Goal: Task Accomplishment & Management: Manage account settings

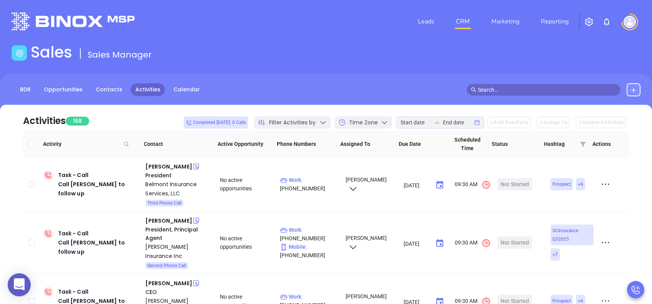
click at [323, 123] on div "Filter Activities by" at bounding box center [292, 122] width 77 height 12
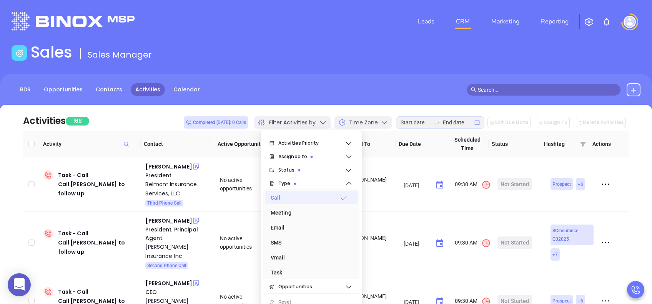
click at [320, 198] on div "Call" at bounding box center [309, 197] width 77 height 15
click at [324, 86] on div "BDR Opportunities Contacts Activities Calendar" at bounding box center [326, 89] width 652 height 13
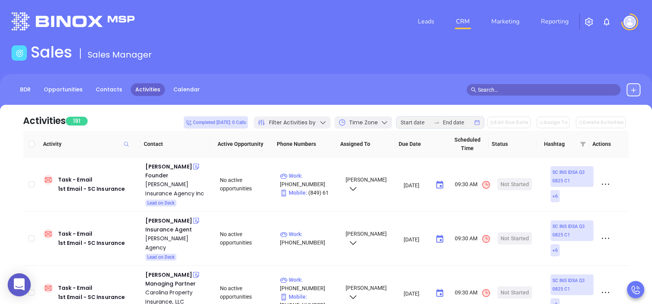
click at [302, 125] on span "Filter Activities by" at bounding box center [292, 123] width 46 height 8
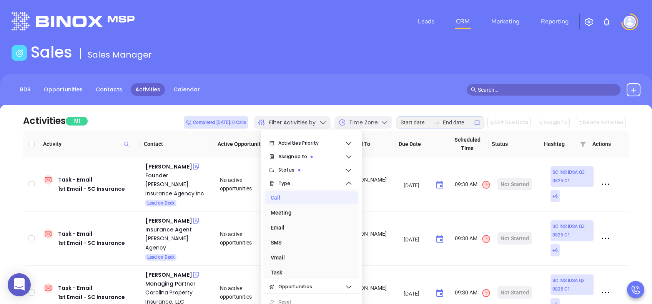
click at [379, 67] on main "Sales Sales Manager BDR Opportunities Contacts Activities Calendar Call Now Cal…" at bounding box center [326, 238] width 652 height 390
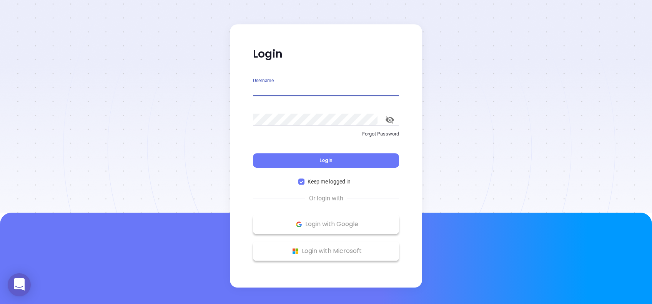
click at [315, 94] on input "Username" at bounding box center [326, 90] width 146 height 12
type input "[PERSON_NAME][EMAIL_ADDRESS][DOMAIN_NAME]"
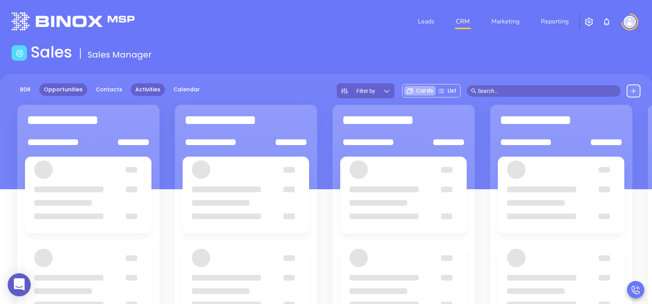
click at [141, 88] on link "Activities" at bounding box center [148, 89] width 34 height 13
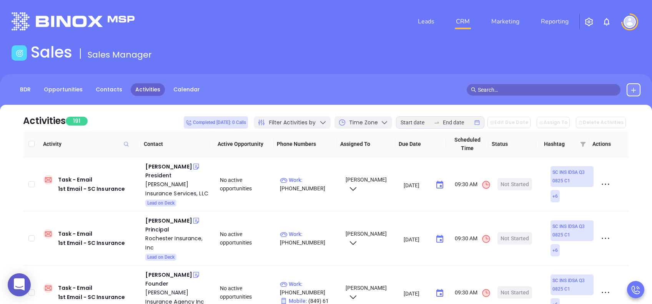
click at [315, 126] on span "Filter Activities by" at bounding box center [292, 123] width 46 height 8
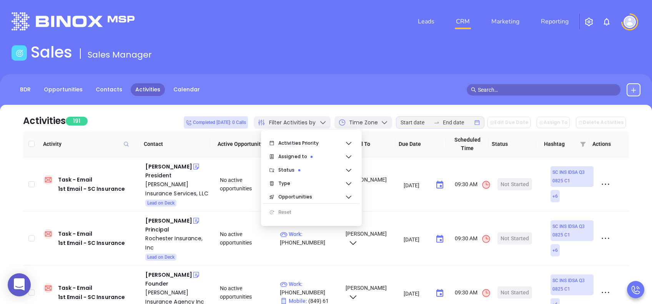
click at [323, 80] on div "BDR Opportunities Contacts Activities Calendar" at bounding box center [326, 93] width 652 height 38
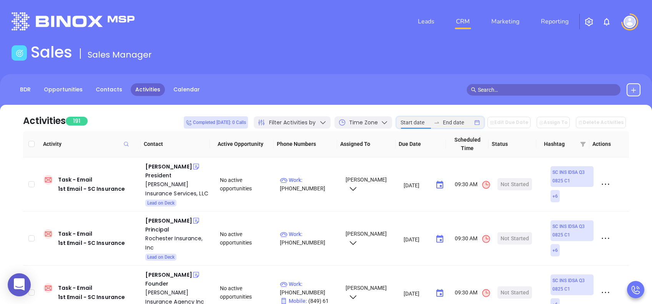
click at [415, 123] on input at bounding box center [415, 122] width 30 height 8
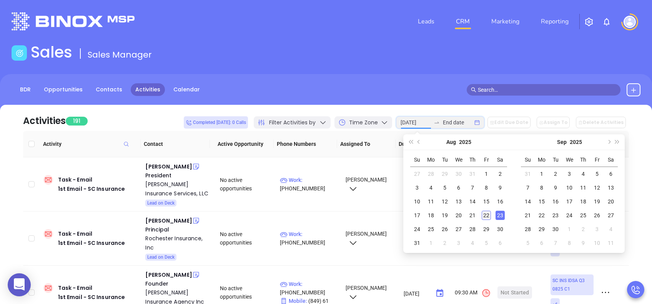
type input "2025-08-22"
click at [486, 214] on div "22" at bounding box center [485, 215] width 9 height 9
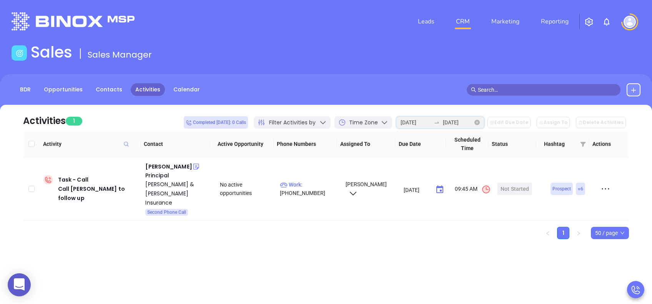
click at [450, 118] on input "2025-08-22" at bounding box center [458, 122] width 30 height 8
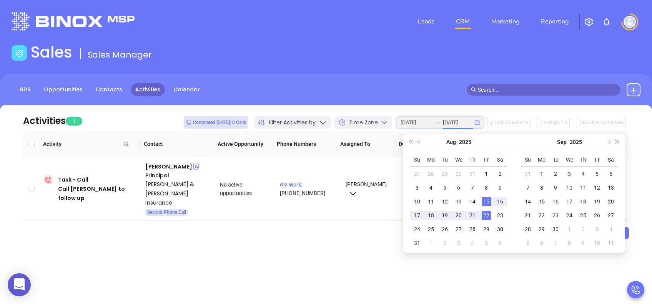
type input "2025-08-22"
click at [473, 118] on input "2025-08-22" at bounding box center [458, 122] width 30 height 8
click at [480, 122] on icon "close-circle" at bounding box center [476, 122] width 5 height 5
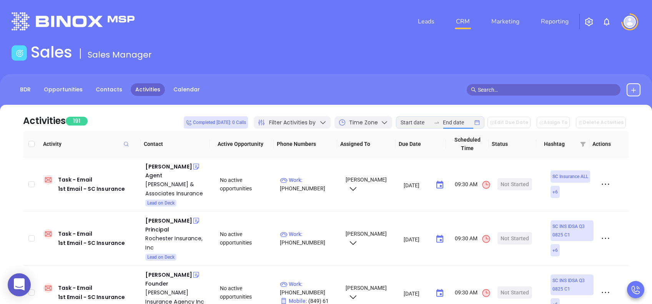
click at [321, 126] on div "Filter Activities by" at bounding box center [292, 122] width 77 height 12
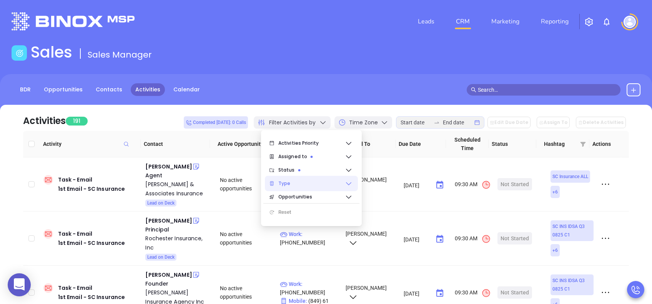
click at [298, 188] on span "Type" at bounding box center [311, 183] width 66 height 15
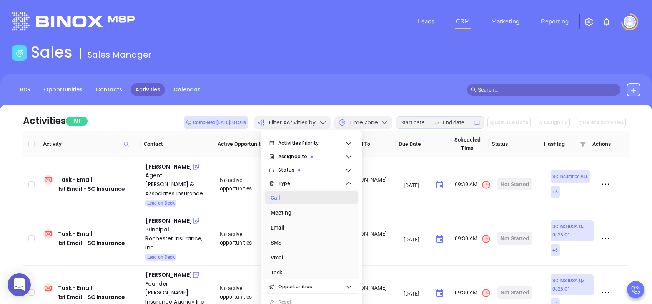
click at [289, 201] on div "Call" at bounding box center [309, 197] width 77 height 15
click at [319, 102] on div "BDR Opportunities Contacts Activities Calendar" at bounding box center [326, 93] width 652 height 38
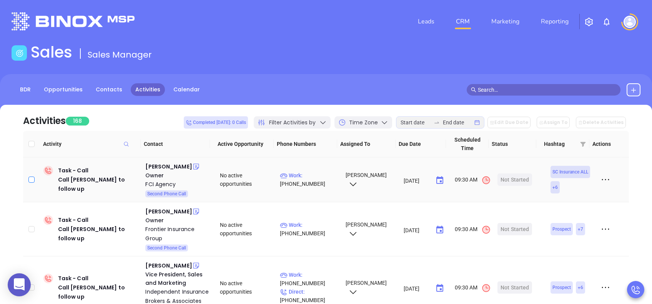
click at [31, 181] on input "checkbox" at bounding box center [31, 180] width 6 height 6
click at [32, 179] on input "checkbox" at bounding box center [31, 180] width 6 height 6
checkbox input "false"
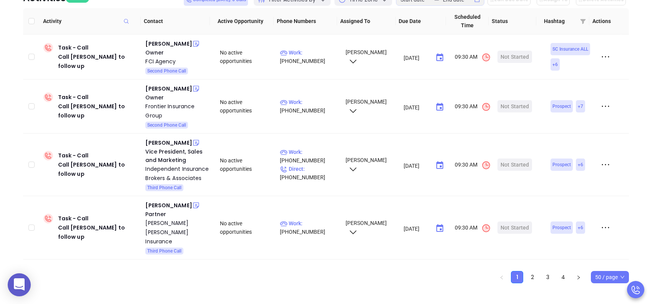
scroll to position [129, 0]
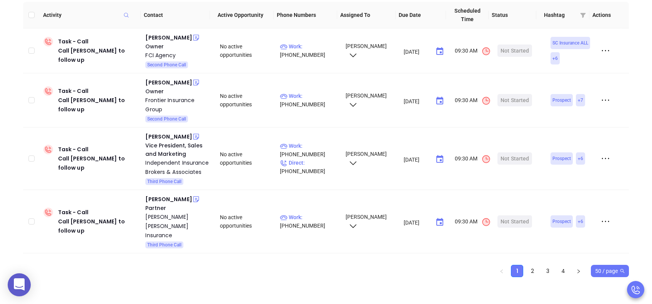
click at [598, 272] on span "50 / page" at bounding box center [610, 272] width 30 height 12
click at [607, 220] on div "20 / page" at bounding box center [610, 219] width 26 height 8
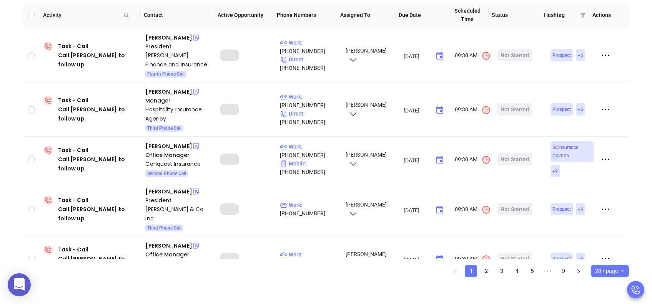
scroll to position [0, 0]
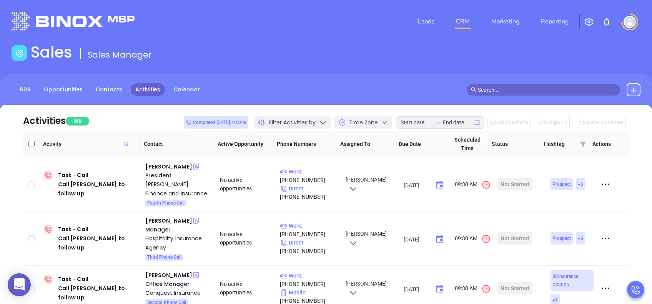
click at [30, 141] on input "Select all" at bounding box center [31, 144] width 6 height 6
checkbox input "true"
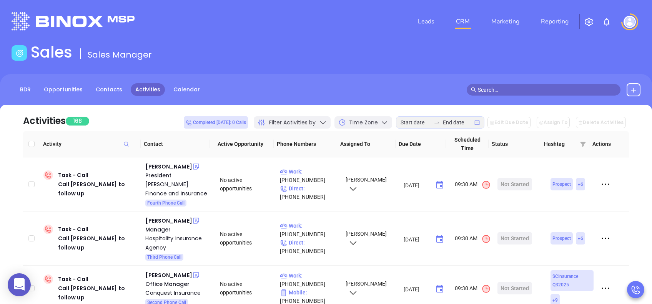
checkbox input "true"
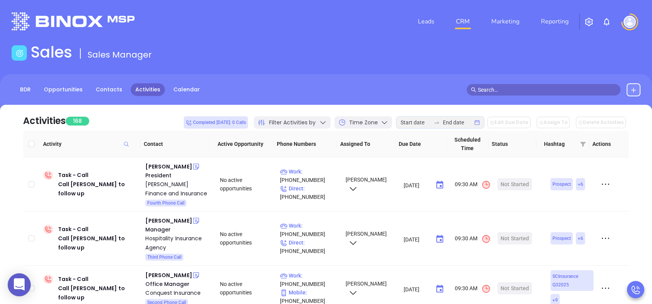
checkbox input "true"
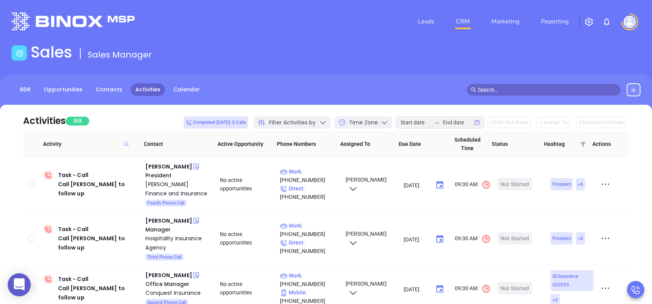
checkbox input "true"
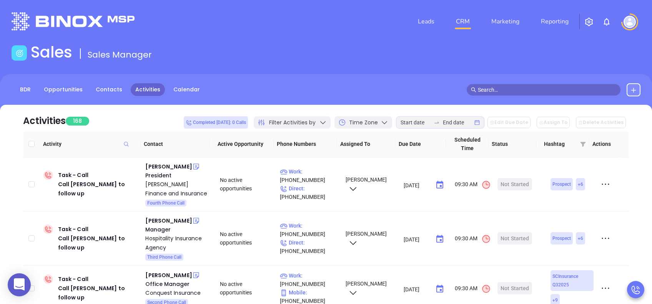
checkbox input "true"
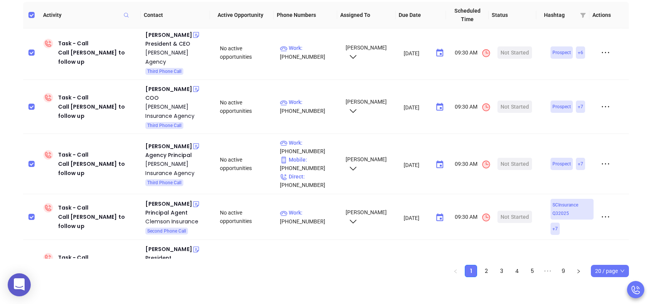
scroll to position [794, 0]
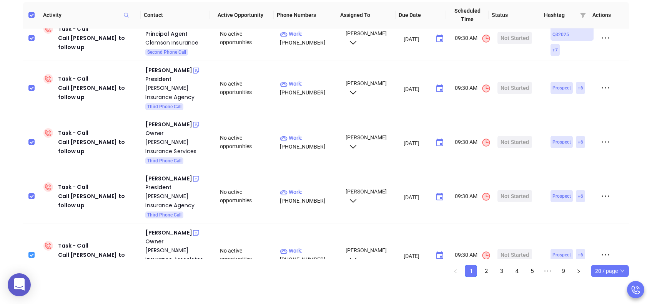
click at [31, 252] on input "checkbox" at bounding box center [31, 255] width 6 height 6
checkbox input "false"
click at [31, 193] on input "checkbox" at bounding box center [31, 196] width 6 height 6
checkbox input "false"
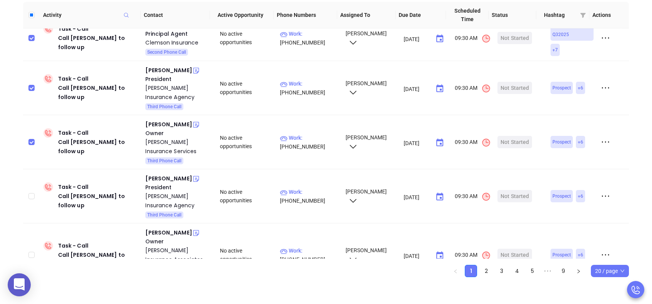
click at [28, 124] on td at bounding box center [31, 142] width 17 height 54
click at [29, 139] on input "checkbox" at bounding box center [31, 142] width 6 height 6
checkbox input "false"
click at [30, 85] on input "checkbox" at bounding box center [31, 88] width 6 height 6
checkbox input "false"
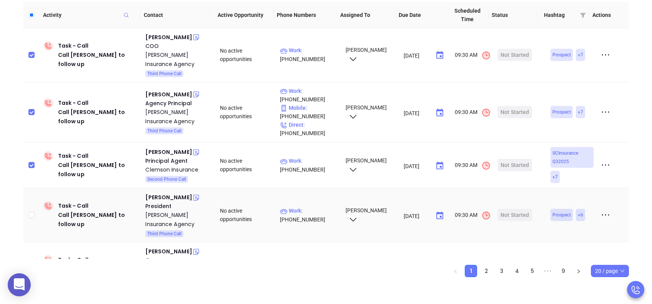
scroll to position [640, 0]
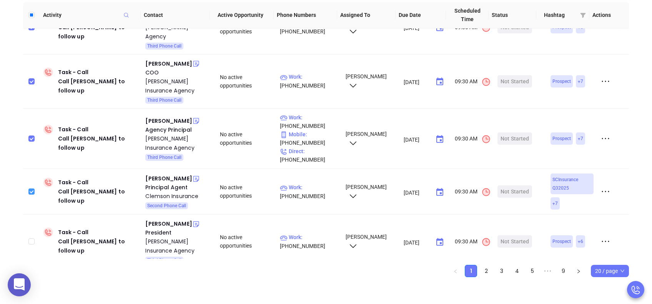
click at [33, 189] on input "checkbox" at bounding box center [31, 192] width 6 height 6
checkbox input "false"
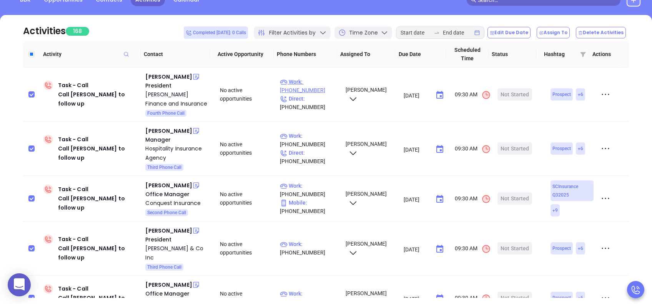
scroll to position [0, 0]
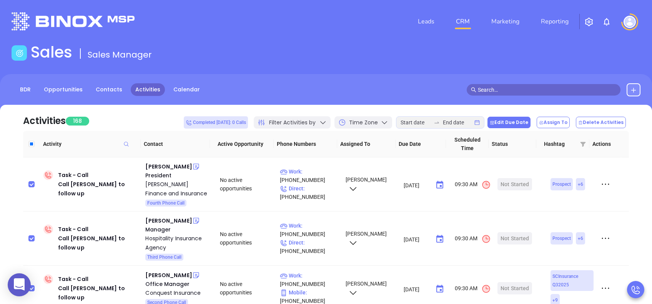
click at [509, 122] on button "Edit Due Date" at bounding box center [508, 123] width 43 height 12
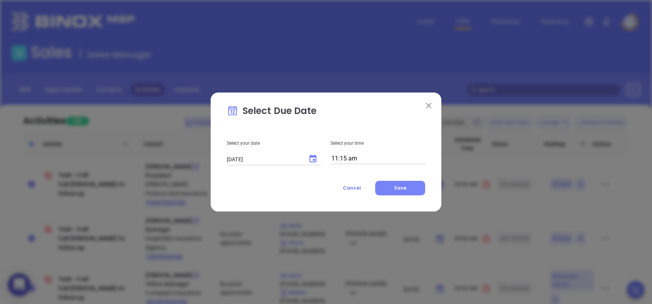
click at [408, 189] on button "Save" at bounding box center [400, 188] width 50 height 15
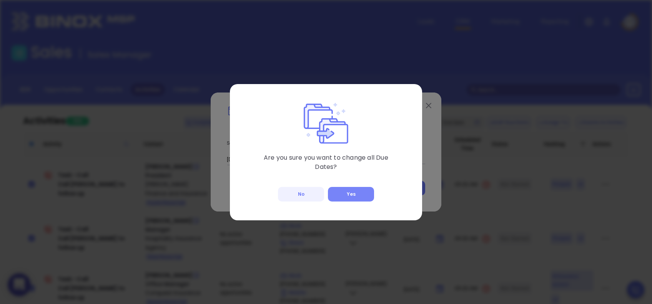
click at [345, 193] on button "Yes" at bounding box center [351, 194] width 46 height 15
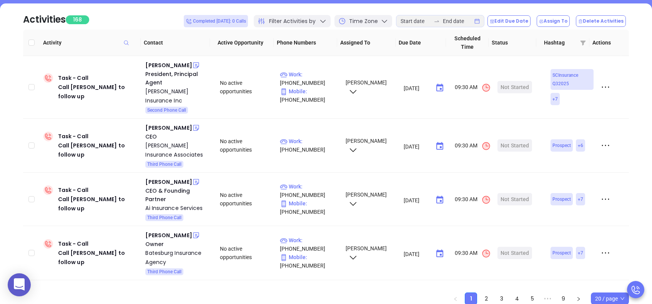
scroll to position [129, 0]
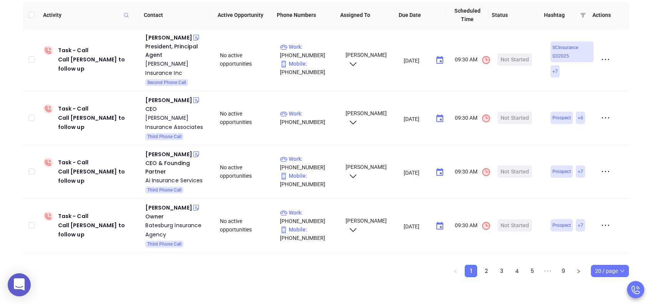
click at [604, 271] on span "20 / page" at bounding box center [610, 272] width 30 height 12
click at [612, 231] on div "50 / page" at bounding box center [610, 231] width 26 height 8
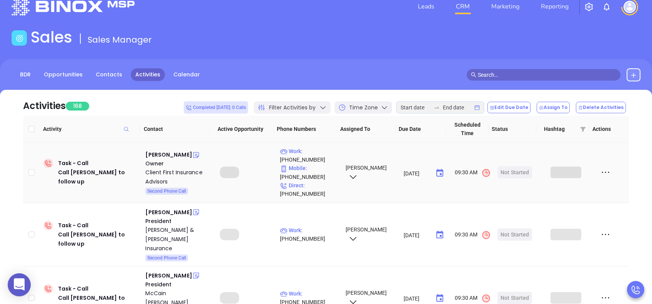
scroll to position [0, 0]
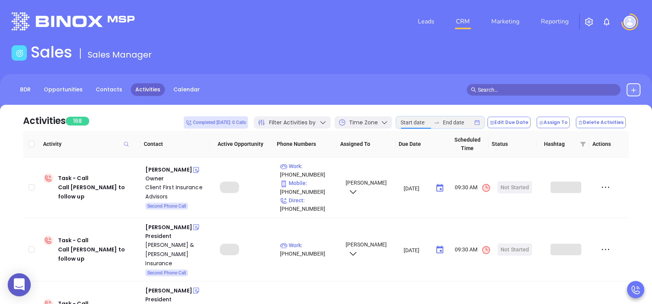
click at [430, 123] on input at bounding box center [415, 122] width 30 height 8
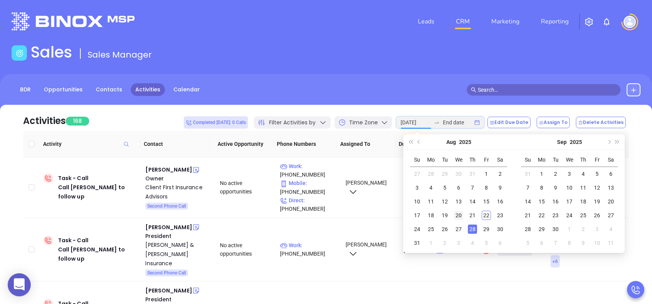
type input "2025-08-20"
click at [458, 218] on div "20" at bounding box center [458, 215] width 9 height 9
type input "2025-08-20"
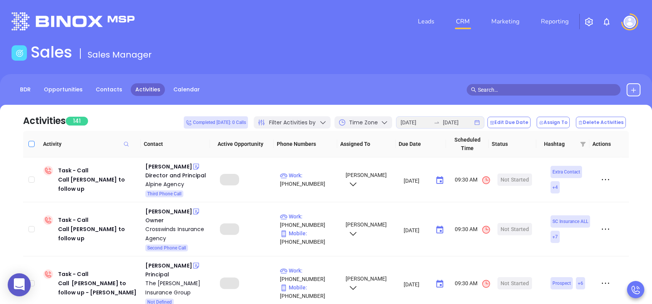
click at [29, 145] on input "Select all" at bounding box center [31, 144] width 6 height 6
checkbox input "true"
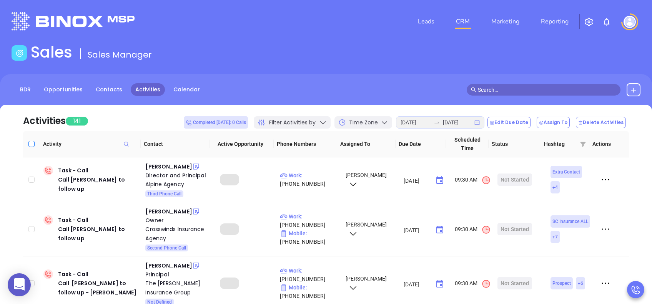
checkbox input "true"
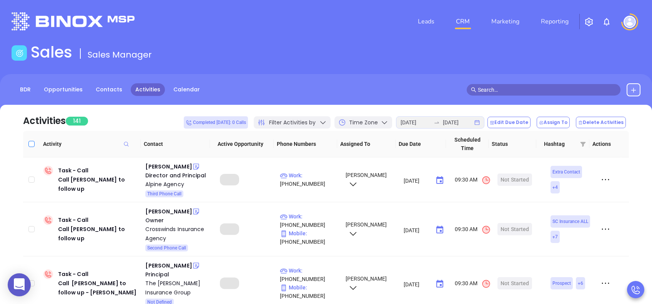
checkbox input "true"
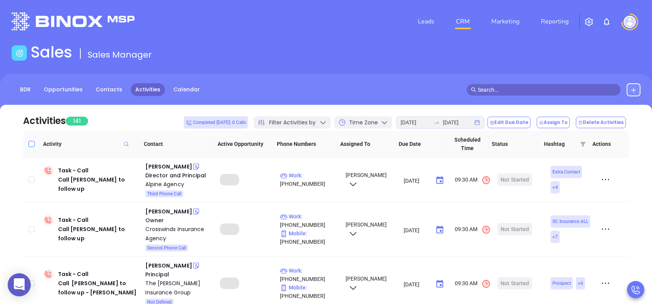
checkbox input "true"
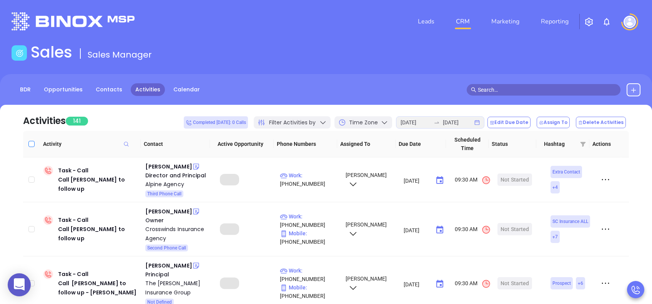
checkbox input "true"
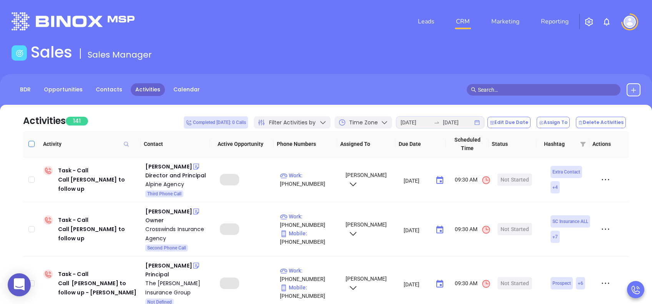
checkbox input "true"
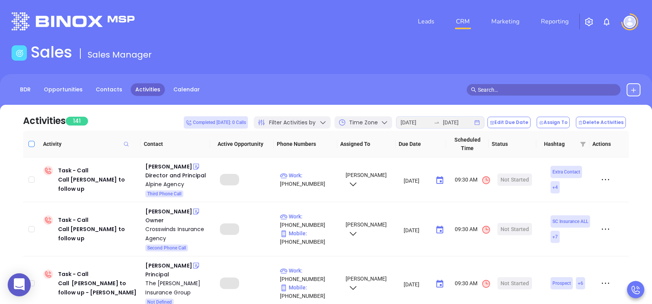
checkbox input "true"
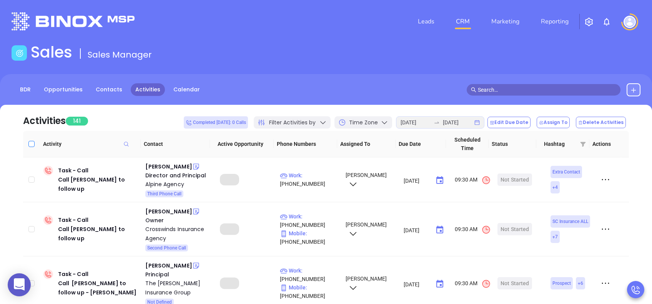
checkbox input "true"
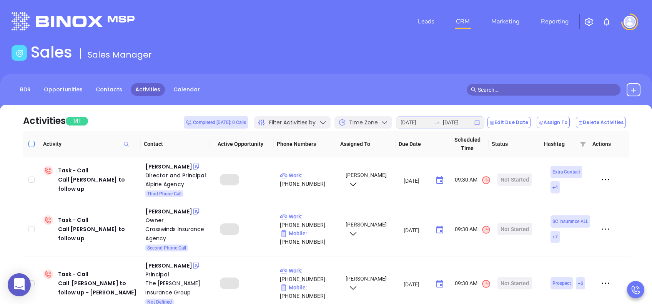
checkbox input "true"
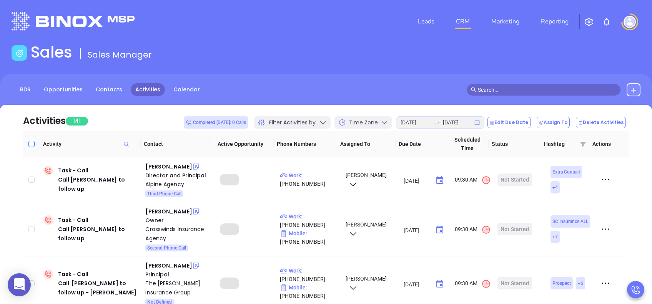
checkbox input "true"
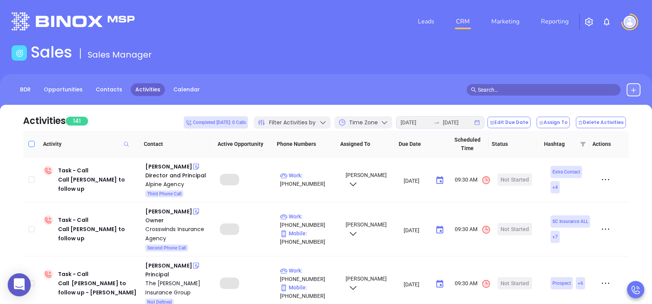
checkbox input "true"
click at [523, 122] on button "Edit Due Date" at bounding box center [508, 123] width 43 height 12
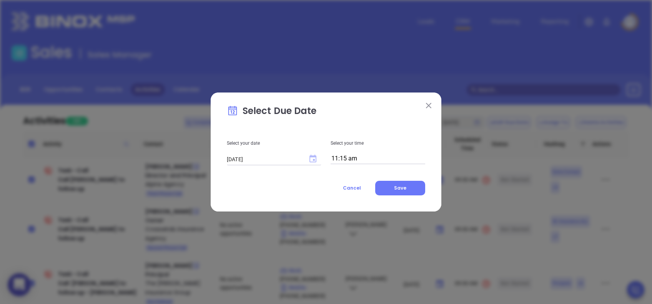
click at [312, 159] on icon "Choose date, selected date is Aug 22, 2025" at bounding box center [312, 158] width 9 height 9
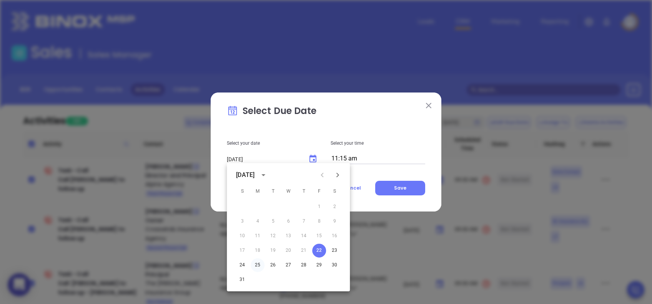
click at [256, 264] on button "25" at bounding box center [258, 266] width 14 height 14
type input "08/25/2025"
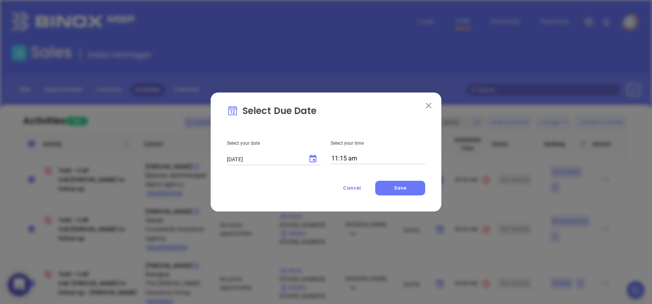
click at [349, 157] on input "11:15 am" at bounding box center [377, 159] width 95 height 11
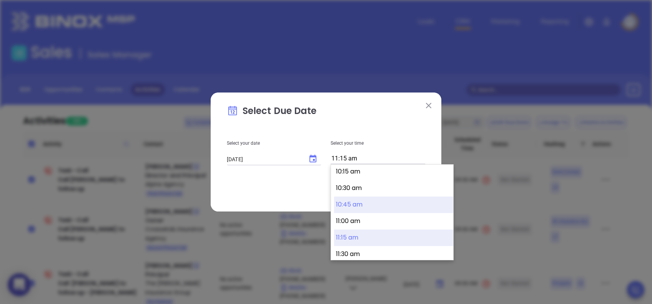
scroll to position [624, 0]
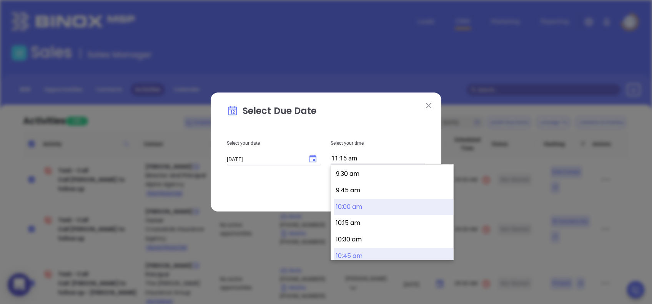
click at [361, 210] on button "10:00 am" at bounding box center [393, 207] width 119 height 17
type input "10:00 am"
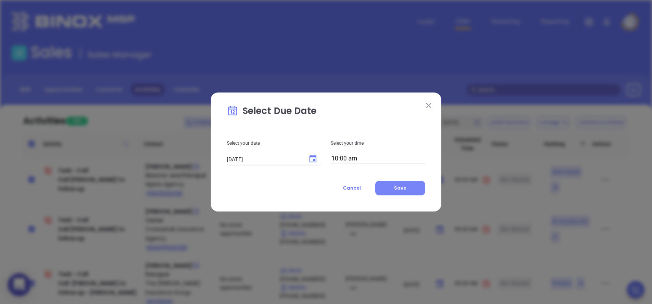
click at [404, 186] on span "Save" at bounding box center [400, 188] width 12 height 7
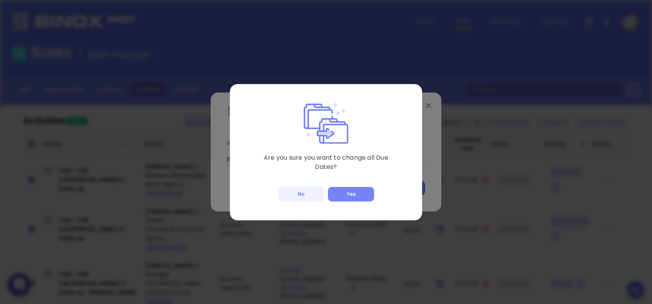
click at [349, 192] on button "Yes" at bounding box center [351, 194] width 46 height 15
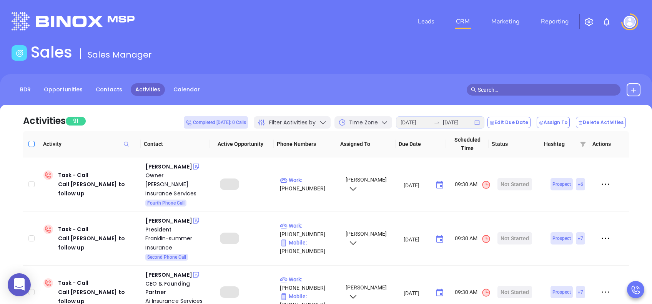
click at [30, 141] on input "Select all" at bounding box center [31, 144] width 6 height 6
checkbox input "true"
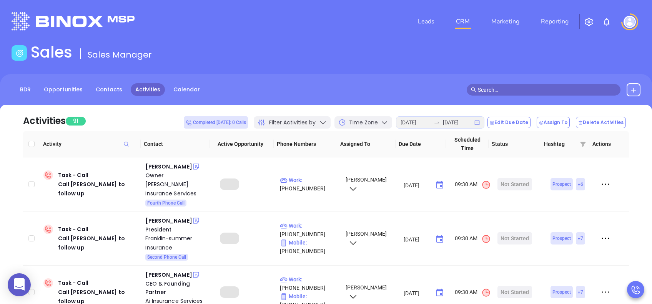
checkbox input "true"
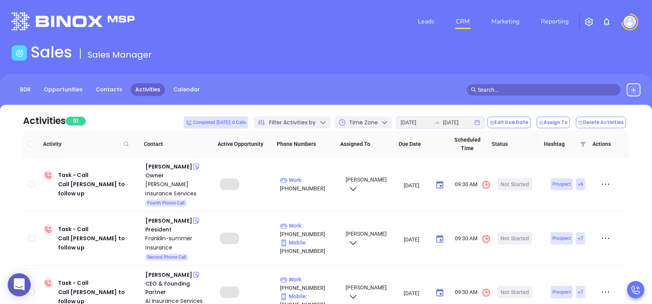
checkbox input "true"
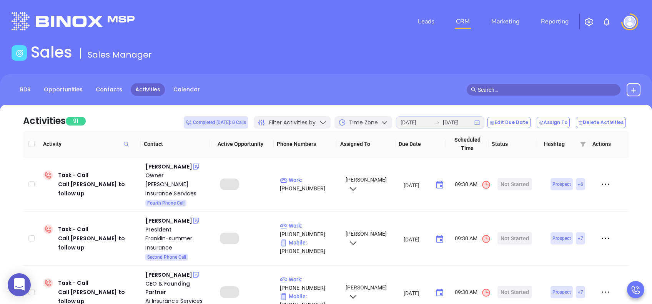
checkbox input "true"
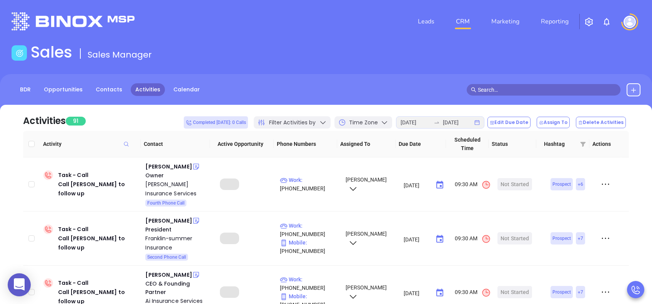
checkbox input "true"
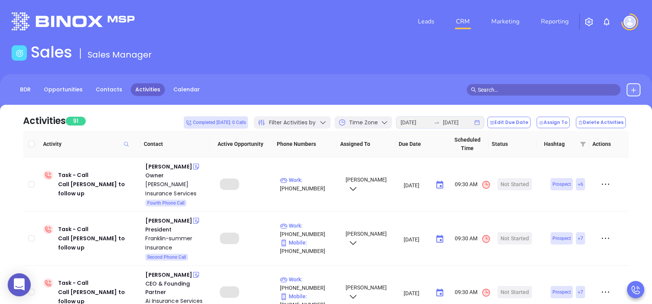
checkbox input "true"
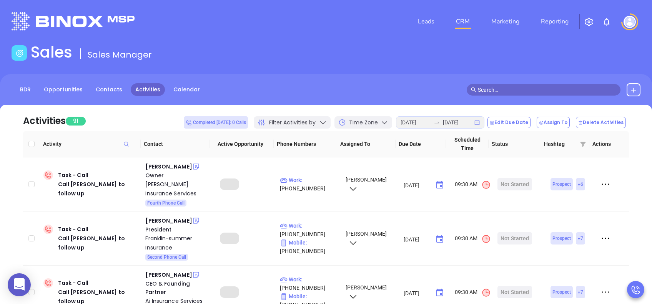
checkbox input "true"
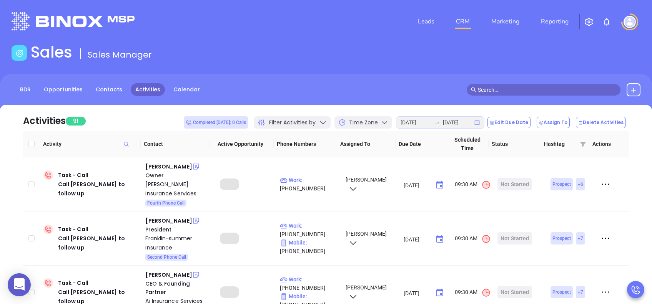
checkbox input "true"
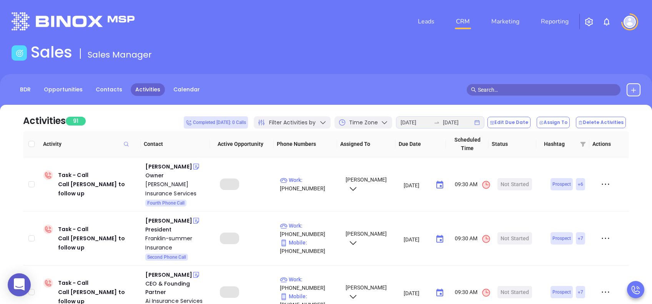
checkbox input "true"
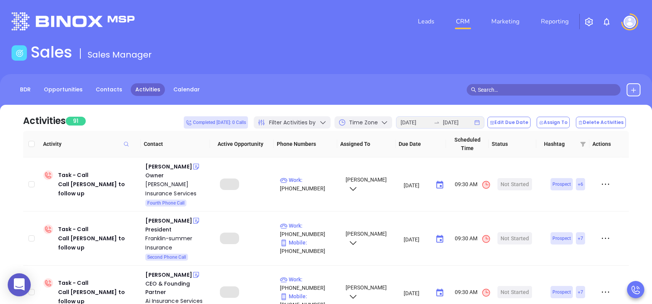
checkbox input "true"
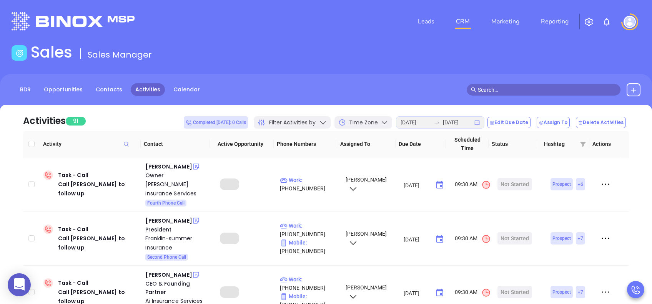
checkbox input "true"
click at [513, 120] on button "Edit Due Date" at bounding box center [508, 123] width 43 height 12
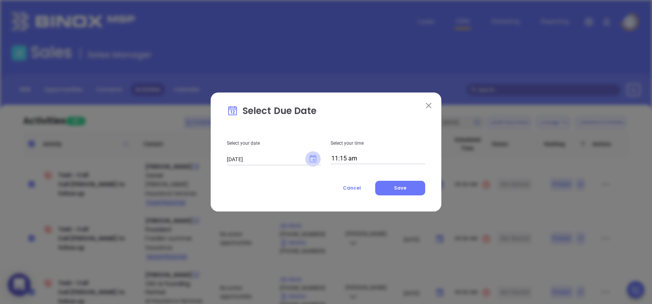
click at [314, 156] on icon "Choose date, selected date is Aug 22, 2025" at bounding box center [312, 159] width 7 height 8
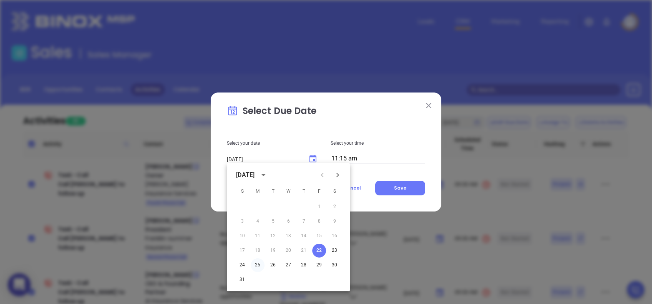
click at [257, 266] on button "25" at bounding box center [258, 266] width 14 height 14
type input "08/25/2025"
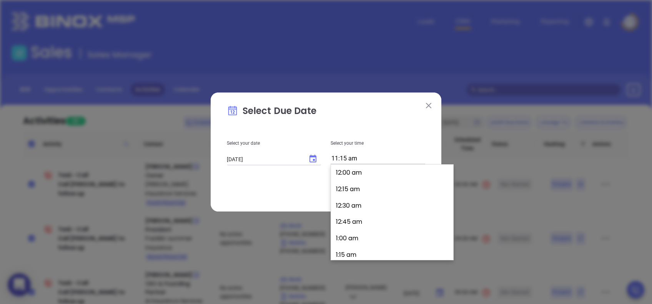
click at [351, 157] on input "11:15 am" at bounding box center [377, 159] width 95 height 11
click at [372, 207] on button "10:00 am" at bounding box center [393, 207] width 119 height 17
type input "10:00 am"
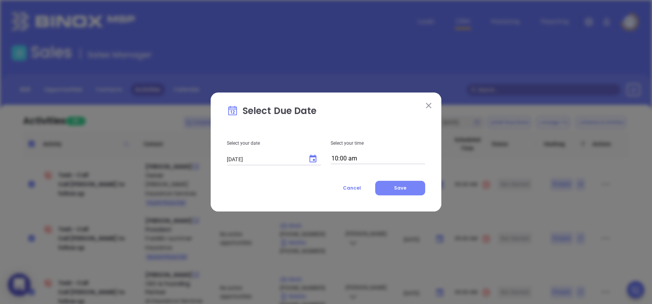
click at [399, 188] on span "Save" at bounding box center [400, 188] width 12 height 7
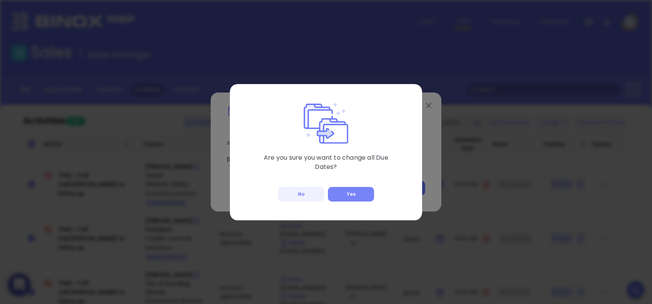
click at [352, 188] on button "Yes" at bounding box center [351, 194] width 46 height 15
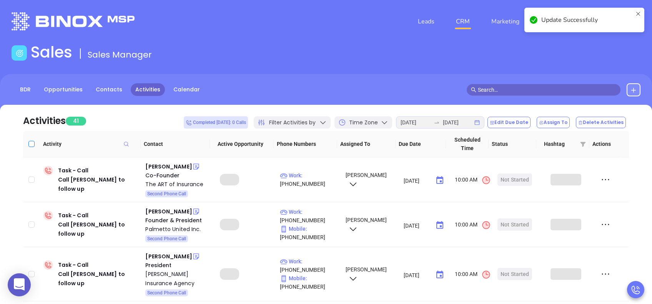
click at [31, 144] on input "Select all" at bounding box center [31, 144] width 6 height 6
checkbox input "true"
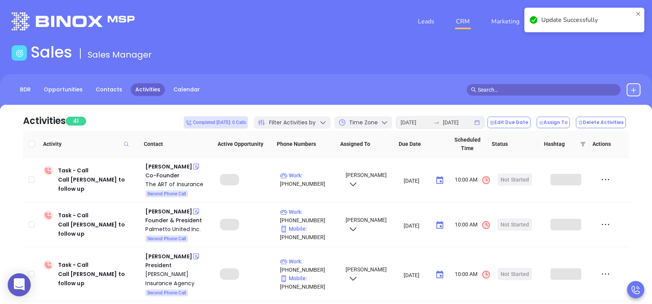
checkbox input "true"
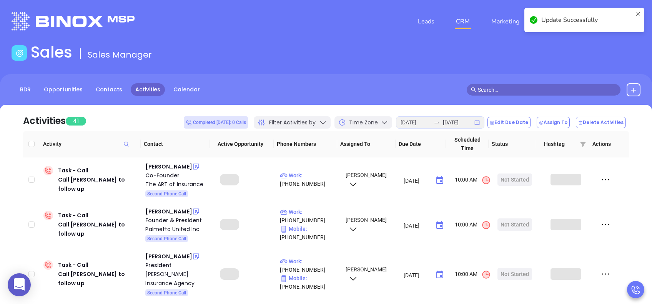
checkbox input "true"
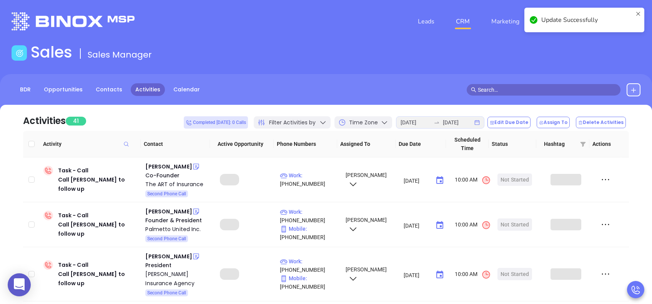
checkbox input "true"
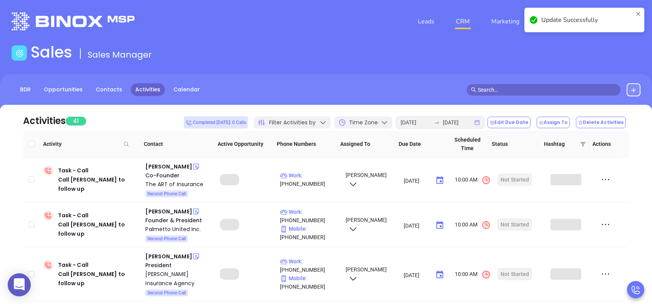
checkbox input "true"
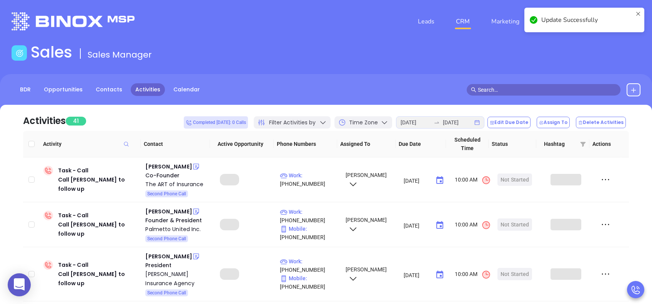
checkbox input "true"
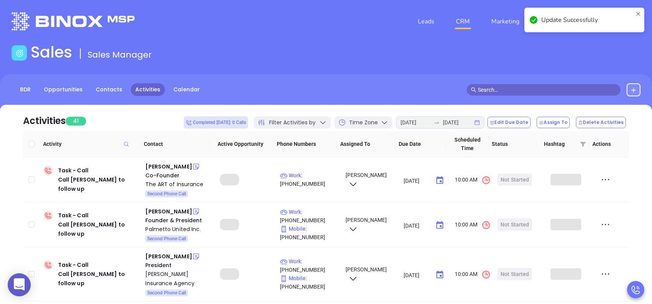
checkbox input "true"
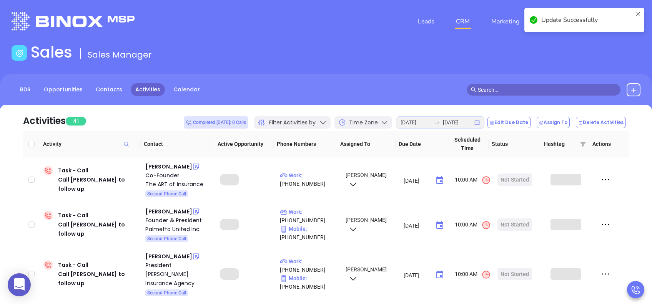
checkbox input "true"
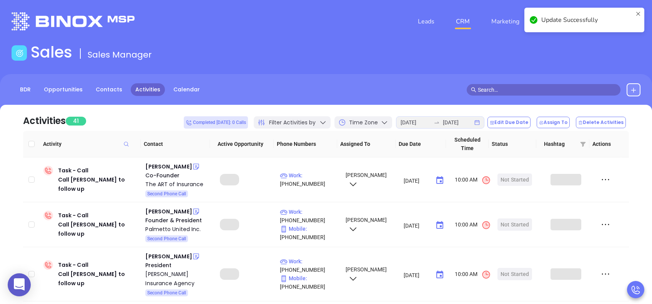
checkbox input "true"
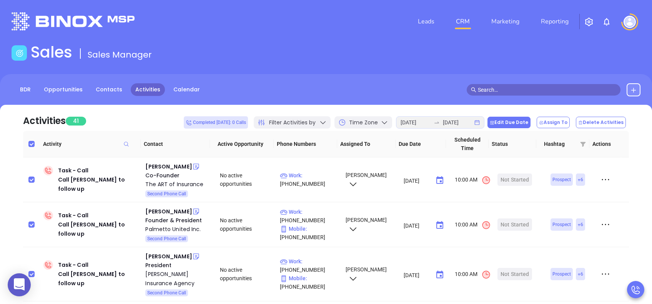
click at [514, 123] on button "Edit Due Date" at bounding box center [508, 123] width 43 height 12
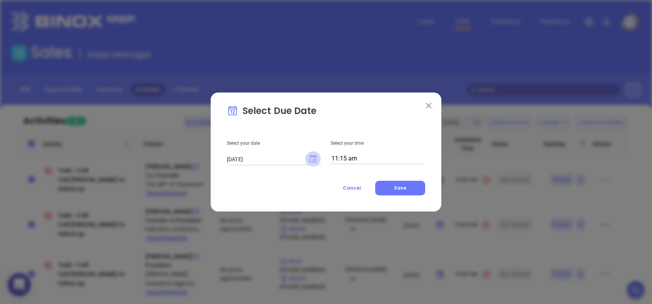
click at [313, 156] on icon "Choose date, selected date is Aug 22, 2025" at bounding box center [312, 158] width 9 height 9
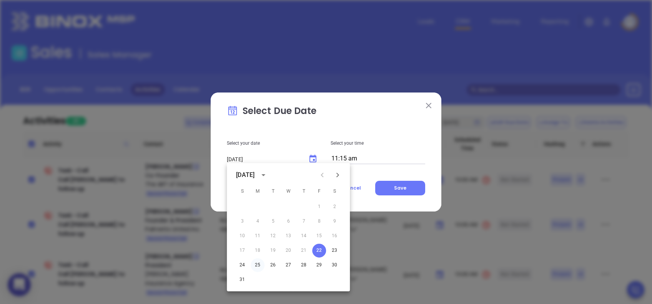
click at [259, 267] on button "25" at bounding box center [258, 266] width 14 height 14
type input "08/25/2025"
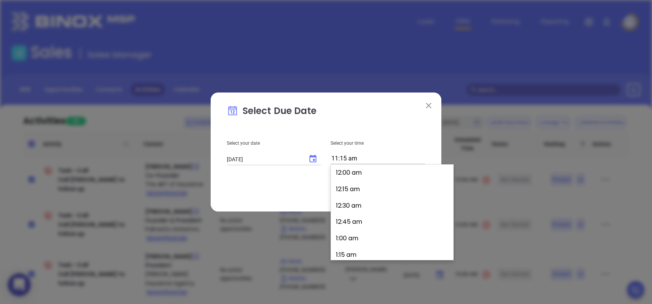
click at [350, 159] on input "11:15 am" at bounding box center [377, 159] width 95 height 11
click at [359, 208] on button "10:00 am" at bounding box center [393, 207] width 119 height 17
type input "10:00 am"
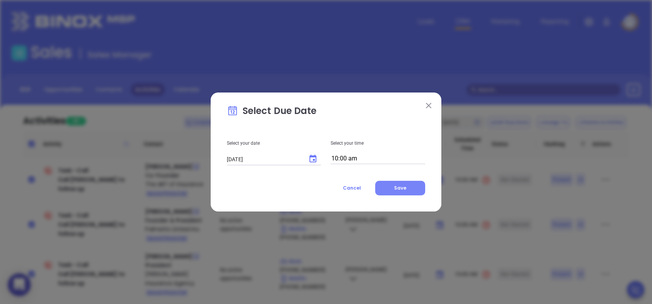
click at [400, 182] on button "Save" at bounding box center [400, 188] width 50 height 15
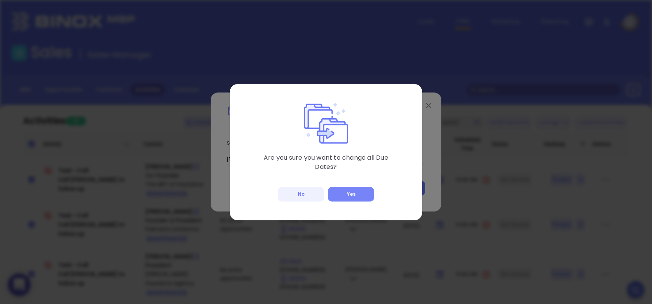
click at [349, 197] on button "Yes" at bounding box center [351, 194] width 46 height 15
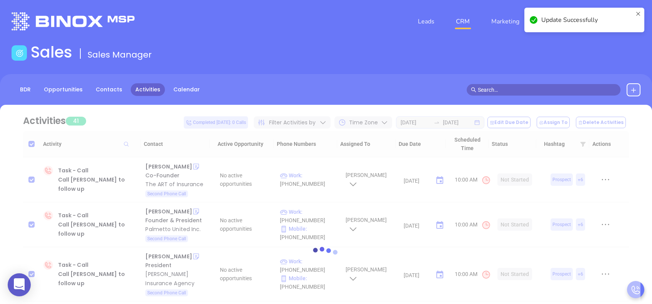
checkbox input "false"
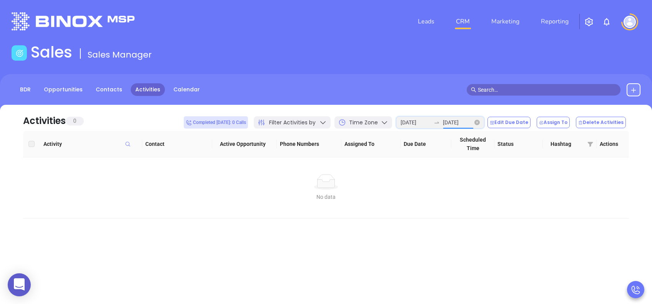
click at [456, 120] on input "2025-08-20" at bounding box center [458, 122] width 30 height 8
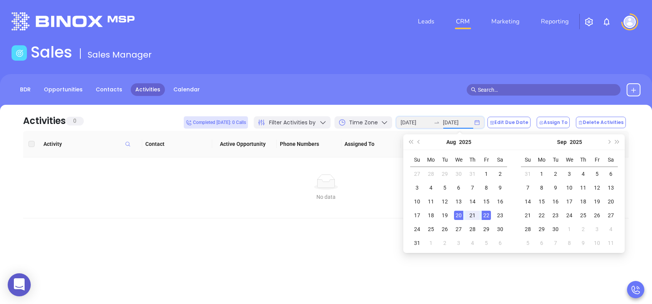
type input "2025-08-22"
click at [488, 214] on div "22" at bounding box center [485, 215] width 9 height 9
type input "2025-08-22"
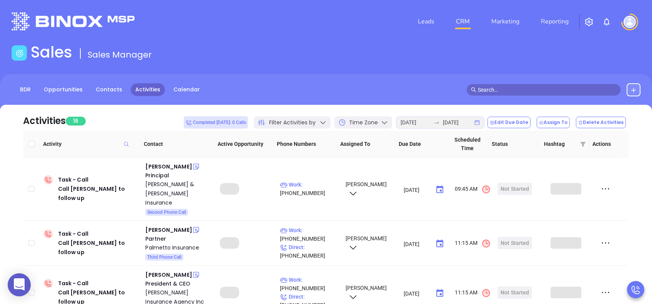
click at [327, 123] on icon at bounding box center [323, 123] width 8 height 8
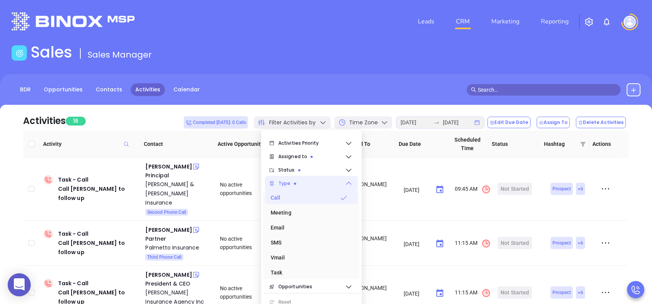
click at [304, 184] on span "Type" at bounding box center [311, 183] width 66 height 15
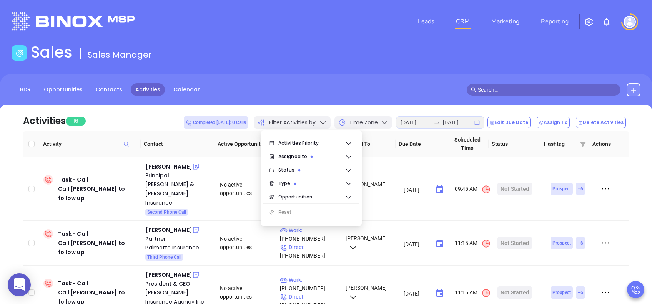
click at [320, 97] on div "BDR Opportunities Contacts Activities Calendar" at bounding box center [326, 93] width 652 height 38
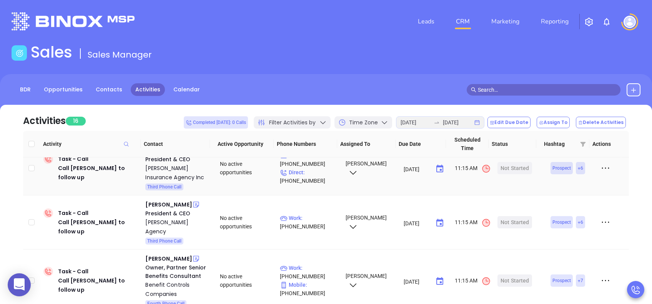
scroll to position [0, 0]
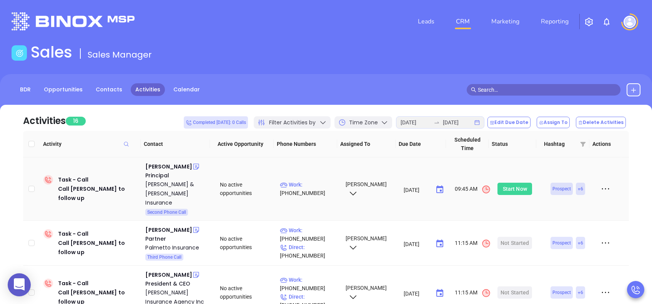
click at [508, 187] on div "Start Now" at bounding box center [515, 189] width 24 height 12
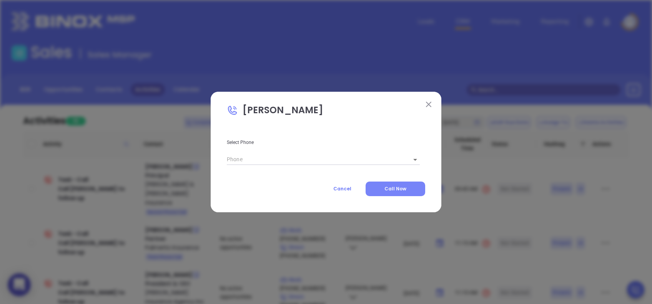
type input "(864) 272-0123"
type input "1"
click at [401, 189] on span "Call Now" at bounding box center [395, 189] width 22 height 7
type input "(864) 272-0123"
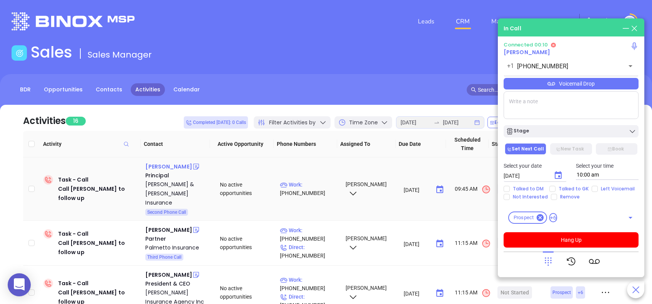
click at [163, 169] on div "Christopher Buss" at bounding box center [168, 166] width 46 height 9
click at [166, 182] on div "Stephenson & Buss Insurance" at bounding box center [177, 194] width 64 height 28
click at [546, 261] on icon at bounding box center [548, 261] width 11 height 11
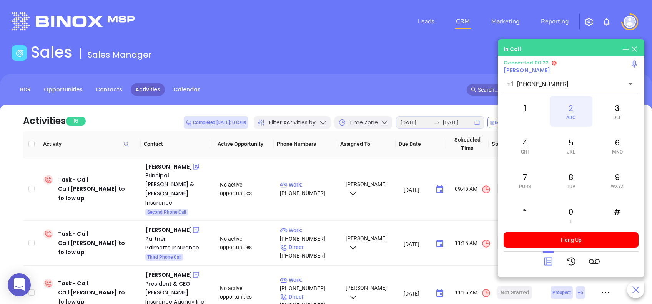
click at [572, 113] on div "2 ABC" at bounding box center [571, 111] width 42 height 31
click at [544, 260] on icon at bounding box center [548, 262] width 8 height 8
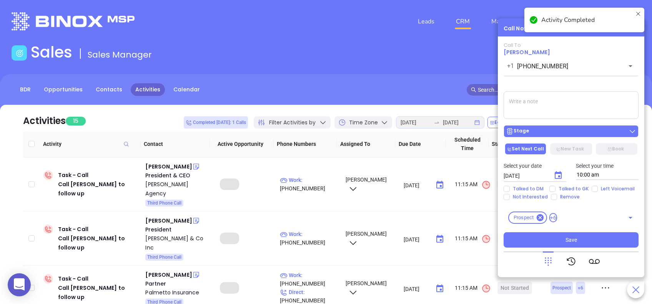
click at [591, 134] on div "Stage" at bounding box center [571, 132] width 130 height 8
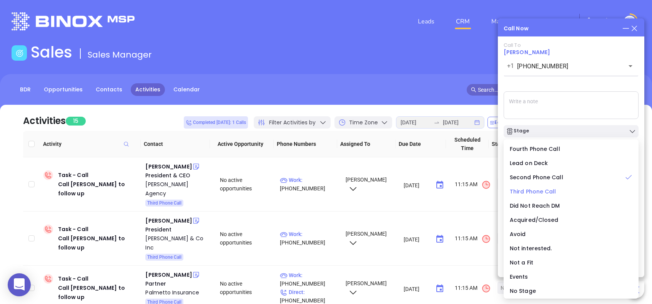
click at [551, 192] on span "Third Phone Call" at bounding box center [533, 192] width 46 height 8
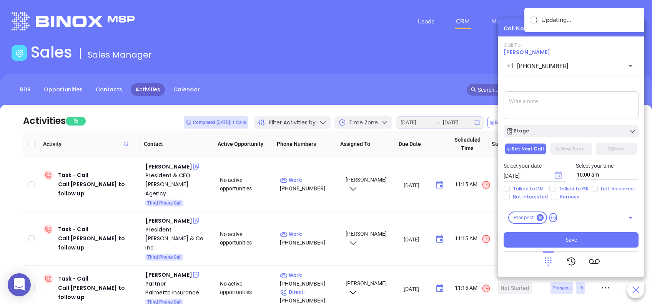
click at [559, 175] on icon "Choose date, selected date is Aug 23, 2025" at bounding box center [558, 175] width 7 height 8
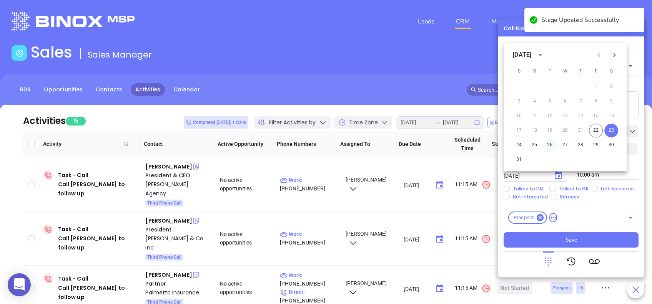
click at [549, 143] on button "26" at bounding box center [550, 145] width 14 height 14
type input "08/26/2025"
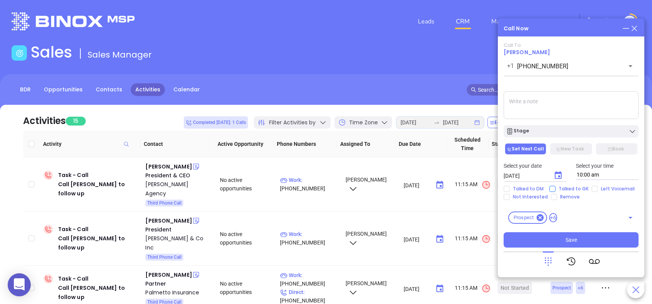
click at [553, 189] on input "Talked to GK" at bounding box center [552, 189] width 6 height 6
checkbox input "true"
click at [586, 133] on div "Stage" at bounding box center [571, 132] width 130 height 8
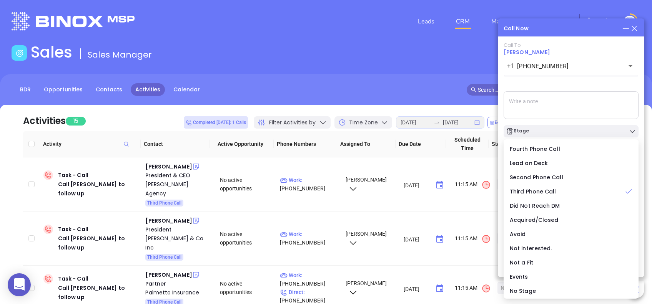
click at [586, 84] on div "Call To Christopher Buss +1 (864) 272-0123 ​ Voicemail Drop Stage Set Next Call…" at bounding box center [570, 145] width 135 height 206
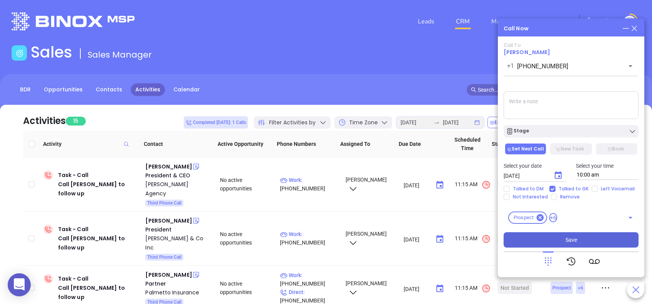
click at [593, 237] on button "Save" at bounding box center [570, 239] width 135 height 15
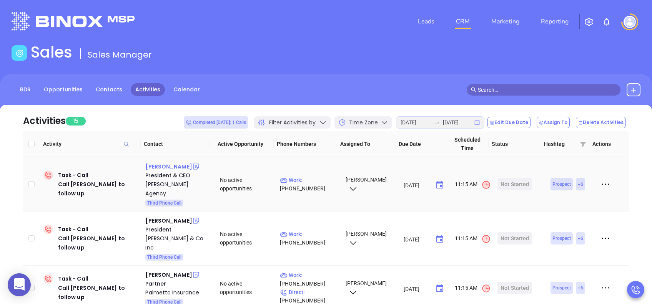
click at [174, 166] on div "W Lee Taylor Jr" at bounding box center [168, 166] width 46 height 9
click at [166, 183] on div "Taylor Agency" at bounding box center [177, 189] width 64 height 18
click at [510, 178] on div "Start Now" at bounding box center [515, 184] width 24 height 12
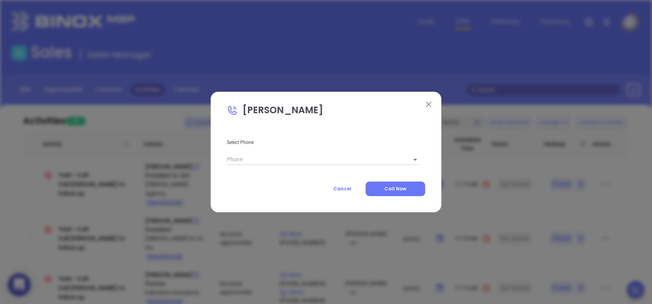
type input "(843) 762-1805"
type input "1"
click at [387, 187] on span "Call Now" at bounding box center [395, 189] width 22 height 7
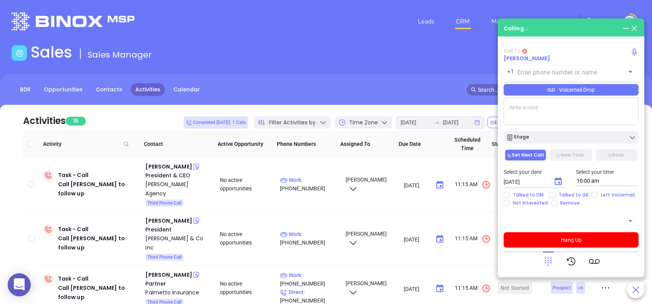
type input "(843) 762-1805"
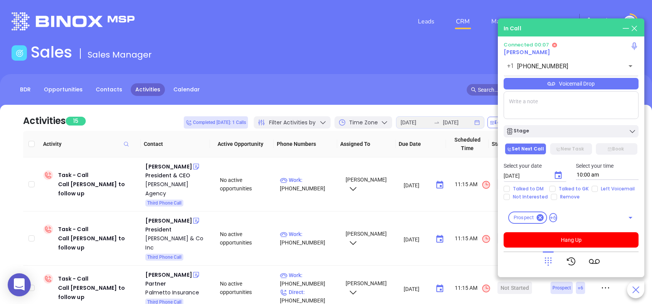
click at [551, 267] on icon at bounding box center [548, 261] width 11 height 11
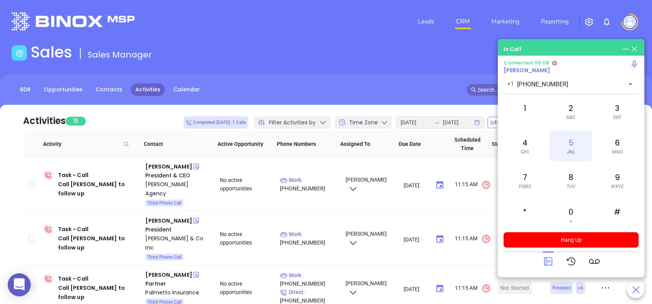
click at [571, 136] on div "5 JKL" at bounding box center [571, 146] width 42 height 31
click at [569, 184] on span "TUV" at bounding box center [570, 186] width 9 height 5
click at [571, 111] on div "2 ABC" at bounding box center [571, 111] width 42 height 31
click at [616, 185] on span "WXYZ" at bounding box center [617, 186] width 13 height 5
click at [530, 110] on div "1" at bounding box center [524, 111] width 42 height 31
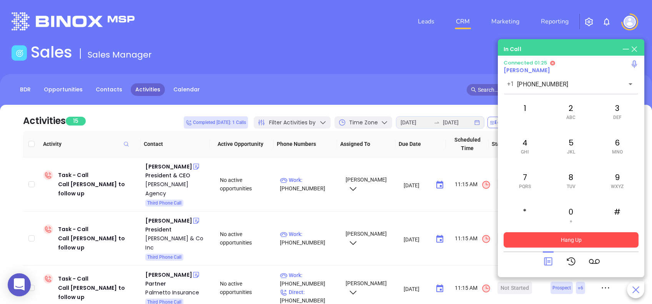
click at [594, 234] on button "Hang Up" at bounding box center [570, 239] width 135 height 15
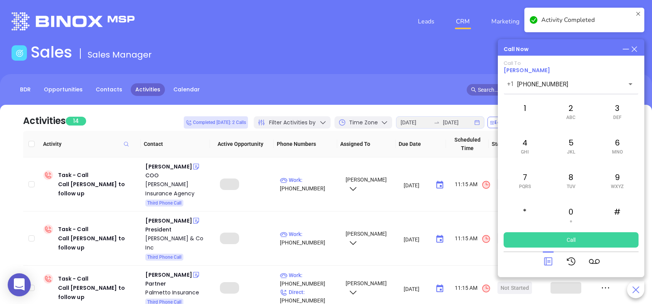
click at [546, 261] on icon at bounding box center [548, 261] width 11 height 11
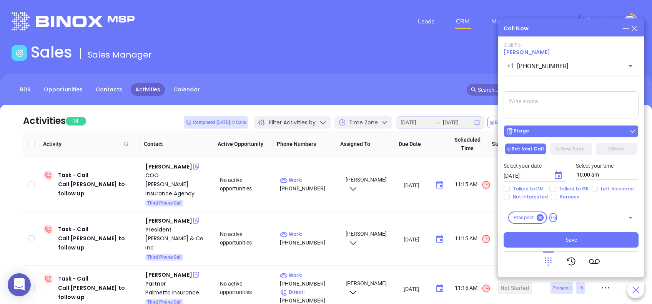
click at [542, 128] on div "Stage" at bounding box center [571, 132] width 130 height 8
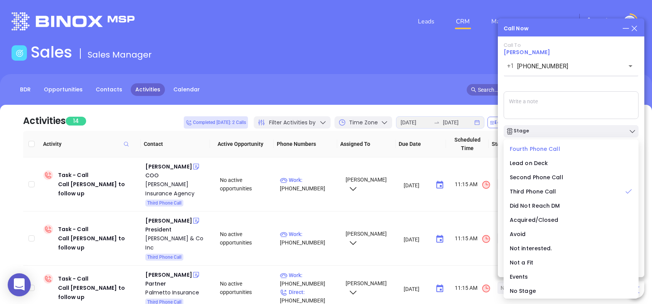
click at [527, 144] on li "Fourth Phone Call" at bounding box center [571, 149] width 132 height 16
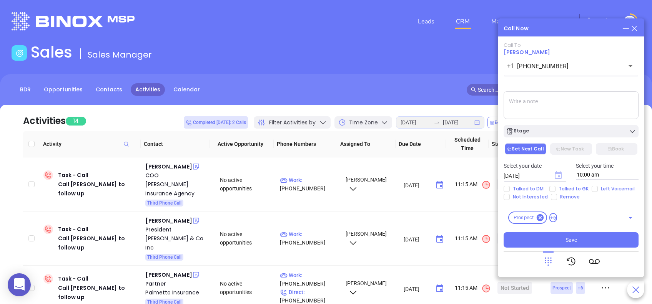
click at [560, 176] on icon "Choose date, selected date is Aug 23, 2025" at bounding box center [558, 175] width 7 height 8
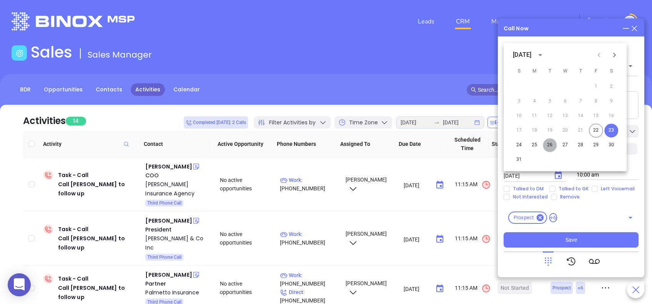
click at [549, 144] on button "26" at bounding box center [550, 145] width 14 height 14
type input "08/26/2025"
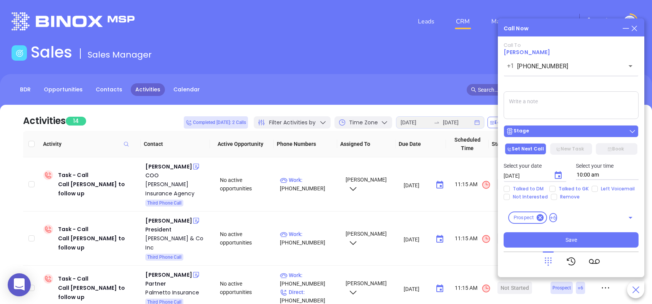
click at [550, 129] on div "Stage" at bounding box center [571, 132] width 130 height 8
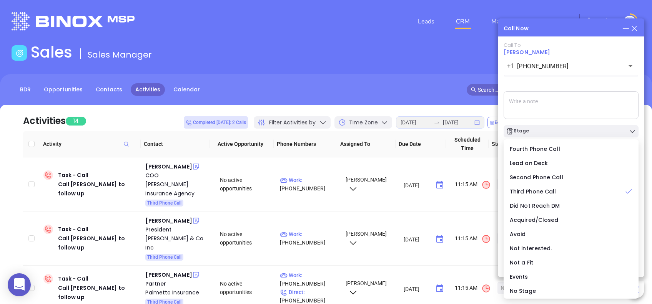
click at [560, 85] on div "Call To W Lee Taylor Jr +1 (843) 762-1805 ​ Voicemail Drop Stage Set Next Call …" at bounding box center [570, 145] width 135 height 206
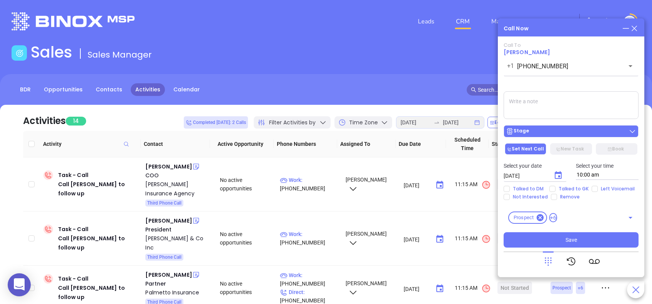
click at [594, 130] on div "Stage" at bounding box center [571, 132] width 130 height 8
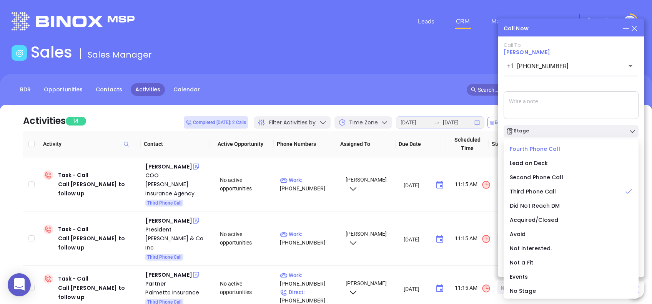
click at [545, 145] on span "Fourth Phone Call" at bounding box center [535, 149] width 50 height 8
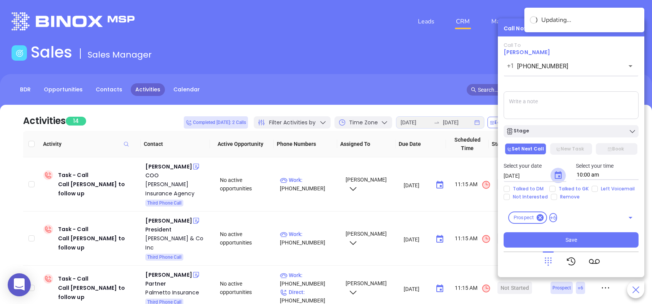
click at [553, 172] on icon "Choose date, selected date is Aug 26, 2025" at bounding box center [557, 175] width 9 height 9
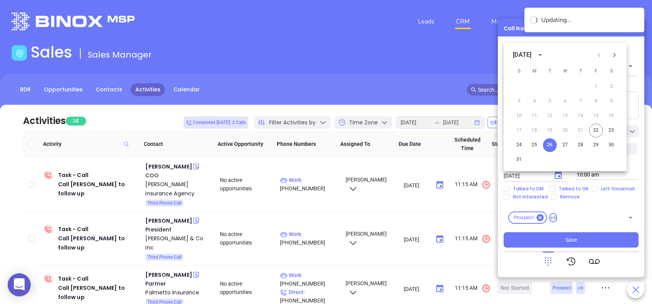
click at [608, 218] on div "Prospect +6 ​" at bounding box center [570, 218] width 135 height 22
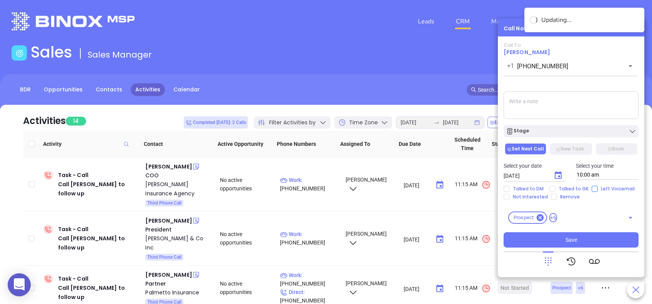
click at [598, 186] on span "Left Voicemail" at bounding box center [618, 189] width 40 height 6
click at [596, 186] on input "Left Voicemail" at bounding box center [594, 189] width 6 height 6
checkbox input "true"
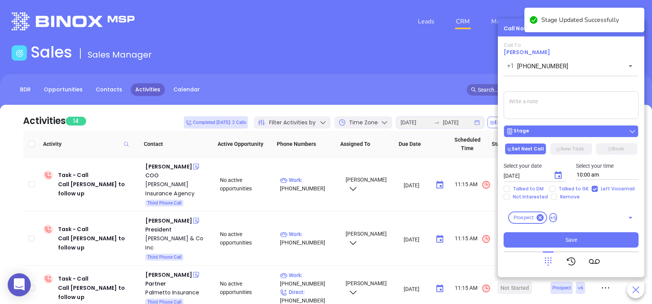
click at [596, 132] on div "Stage" at bounding box center [571, 132] width 130 height 8
click at [591, 81] on div "Call To W Lee Taylor Jr +1 (843) 762-1805 ​ Voicemail Drop Stage Set Next Call …" at bounding box center [570, 145] width 135 height 206
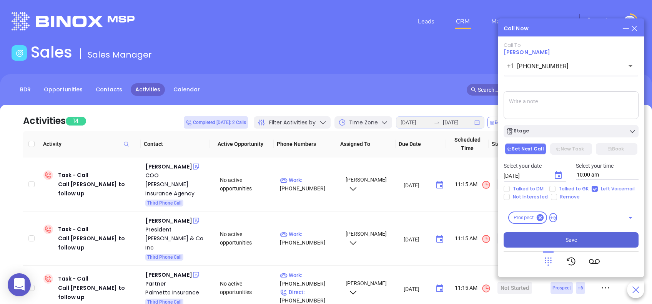
click at [573, 237] on span "Save" at bounding box center [571, 240] width 12 height 8
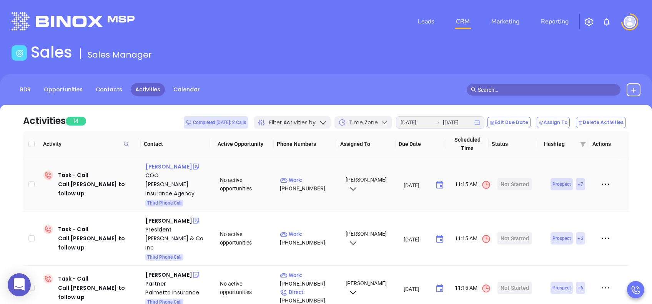
click at [157, 163] on div "Cam Rozal" at bounding box center [168, 166] width 46 height 9
click at [155, 183] on div "Cheri Nelson Insurance Agency" at bounding box center [177, 189] width 64 height 18
click at [286, 120] on span "Filter Activities by" at bounding box center [292, 123] width 46 height 8
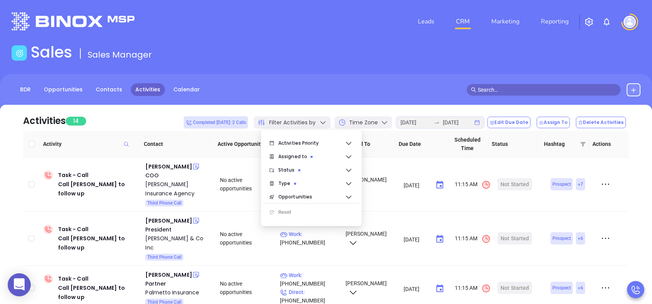
click at [286, 120] on span "Filter Activities by" at bounding box center [292, 123] width 46 height 8
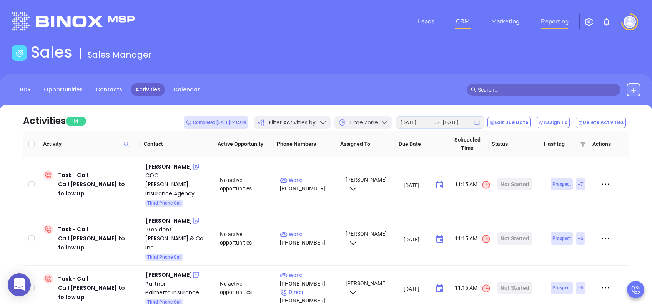
click at [550, 19] on link "Reporting" at bounding box center [555, 21] width 34 height 15
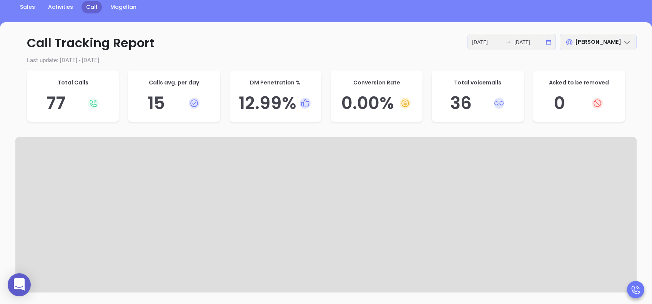
scroll to position [102, 0]
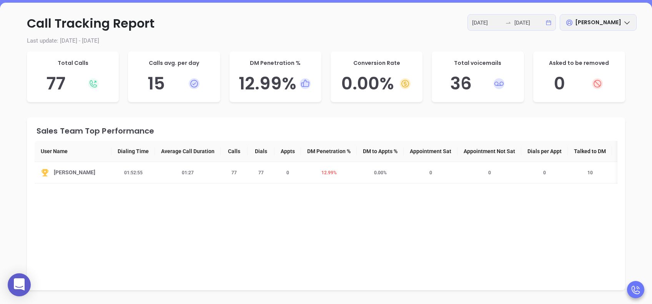
click at [272, 80] on h5 "12.99 %" at bounding box center [275, 83] width 76 height 21
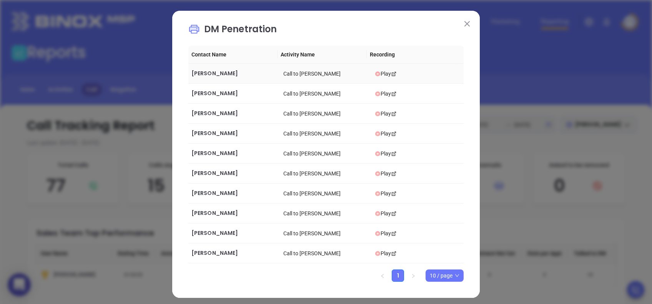
click at [289, 75] on div "Call to Ken Kirkland" at bounding box center [326, 74] width 86 height 8
click at [375, 74] on div "Play" at bounding box center [418, 74] width 86 height 8
click at [376, 91] on div "Play" at bounding box center [418, 94] width 86 height 8
click at [378, 116] on div "Play" at bounding box center [418, 114] width 86 height 8
click at [379, 112] on div "Play" at bounding box center [418, 114] width 86 height 8
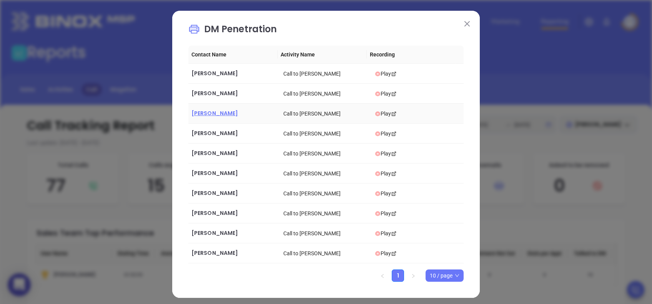
click at [202, 113] on span "Richard Kain" at bounding box center [214, 114] width 46 height 8
click at [380, 134] on div "Play" at bounding box center [418, 133] width 86 height 8
click at [379, 153] on div "Play" at bounding box center [418, 153] width 86 height 8
click at [375, 176] on div "Play" at bounding box center [418, 173] width 86 height 8
click at [380, 194] on div "Play" at bounding box center [418, 193] width 86 height 8
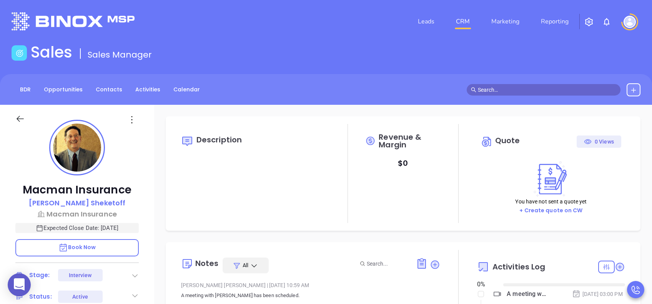
type input "[DATE]"
type input "[PERSON_NAME]"
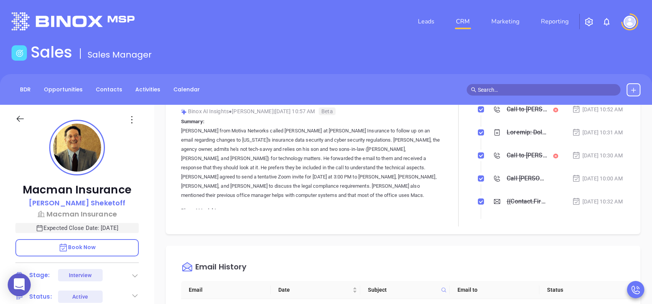
scroll to position [102, 0]
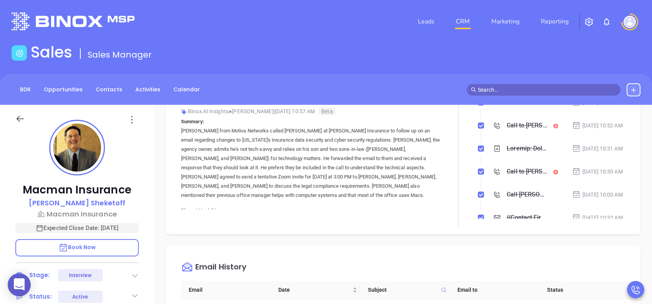
click at [520, 131] on div "Call to Alan Sheketoff" at bounding box center [526, 126] width 40 height 12
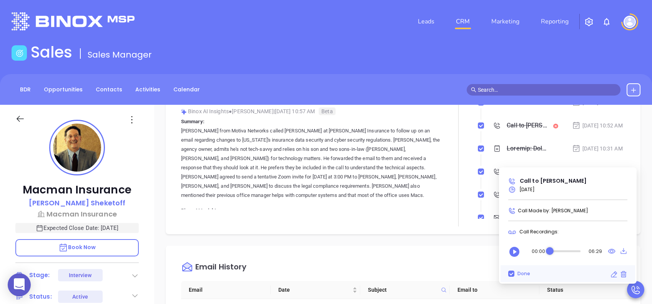
click at [514, 251] on icon "Play" at bounding box center [514, 252] width 12 height 12
click at [557, 251] on div "Audio progress control" at bounding box center [564, 252] width 32 height 2
click at [553, 251] on div "Audio progress control" at bounding box center [564, 252] width 32 height 2
click at [551, 251] on div "Audio progress control" at bounding box center [554, 251] width 8 height 8
click at [553, 252] on div "Audio progress control" at bounding box center [552, 251] width 8 height 8
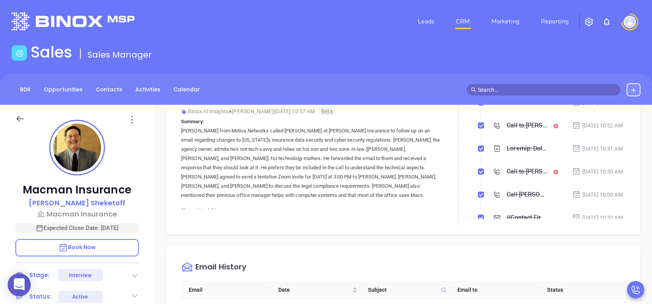
click at [382, 66] on main "Sales Sales Manager BDR Opportunities Contacts Activities Calendar Call Now Cal…" at bounding box center [326, 264] width 652 height 442
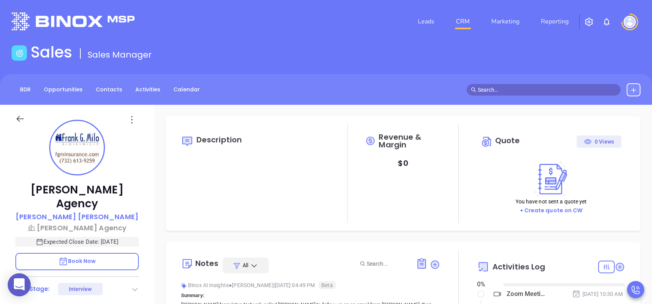
type input "[DATE]"
type input "[PERSON_NAME]"
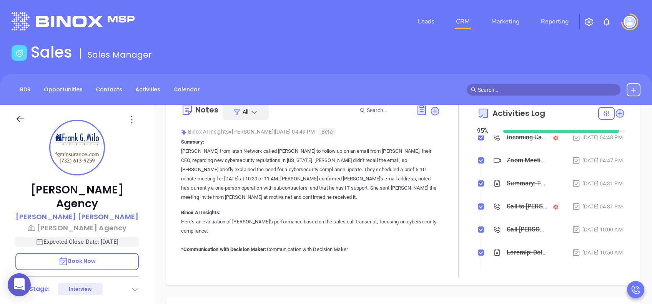
scroll to position [102, 0]
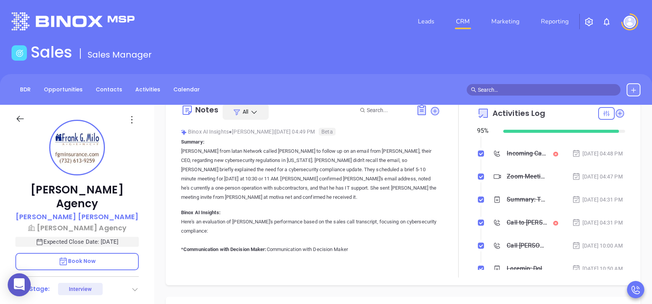
click at [506, 159] on div "Incoming Call from Frank Milo" at bounding box center [526, 154] width 40 height 12
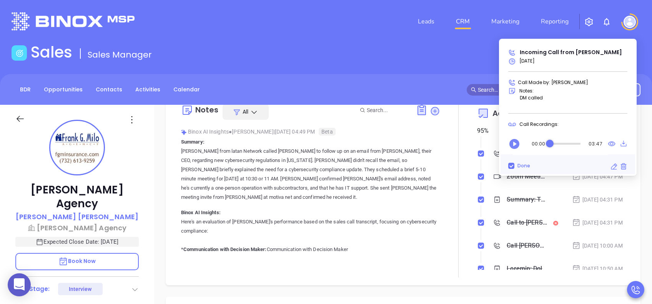
click at [516, 144] on icon "Play" at bounding box center [514, 144] width 12 height 12
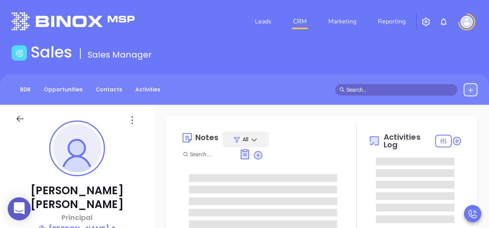
type input "[PERSON_NAME]"
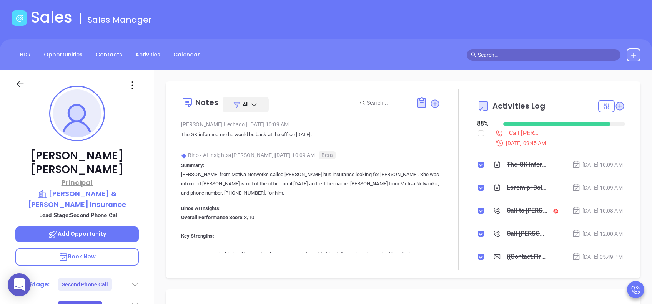
scroll to position [51, 0]
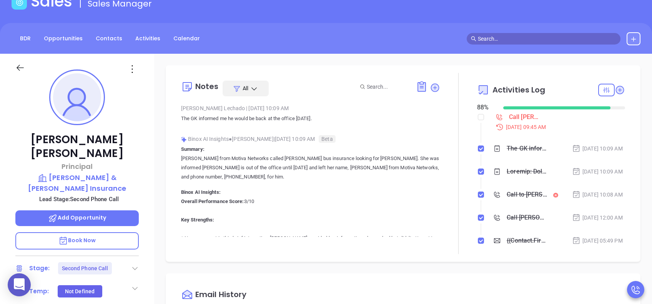
click at [122, 228] on p "Book Now" at bounding box center [76, 240] width 123 height 17
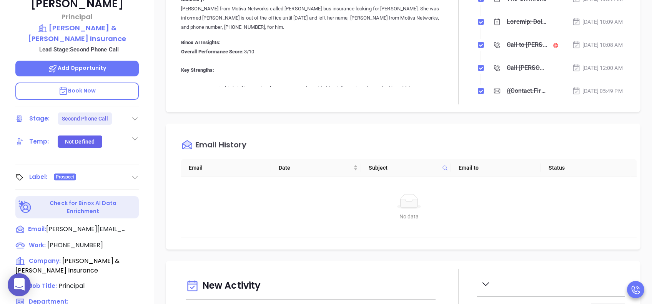
scroll to position [338, 0]
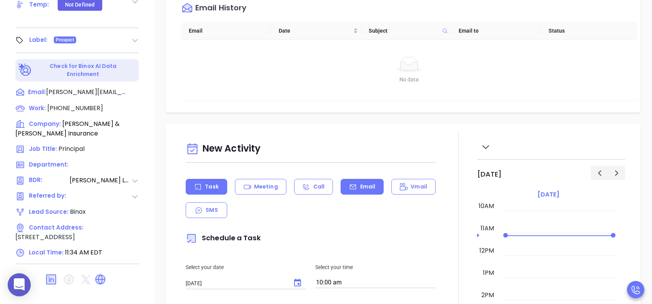
click at [360, 184] on p "Email" at bounding box center [367, 187] width 15 height 8
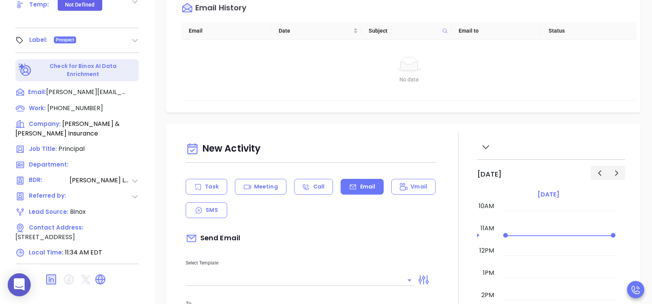
scroll to position [154, 0]
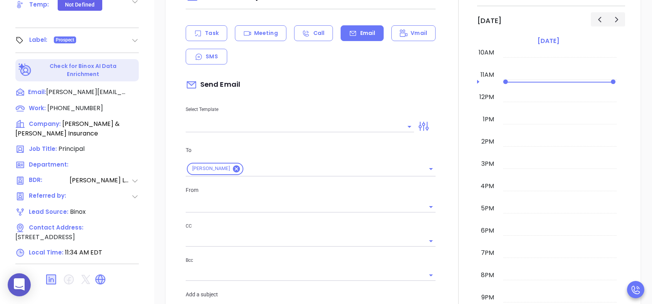
type input "Lucy Lechado"
click at [318, 121] on input "text" at bounding box center [294, 126] width 217 height 11
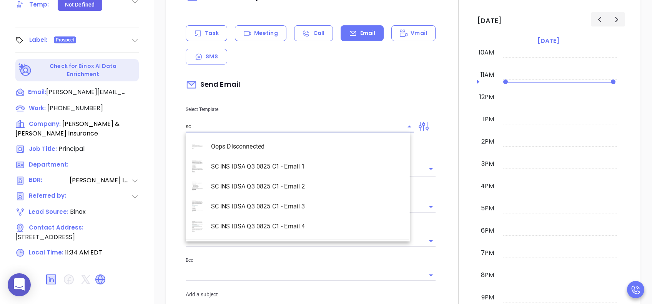
click at [310, 187] on li "SC INS IDSA Q3 0825 C1 - Email 2" at bounding box center [298, 187] width 224 height 20
type input "SC INS IDSA Q3 0825 C1 - Email 2"
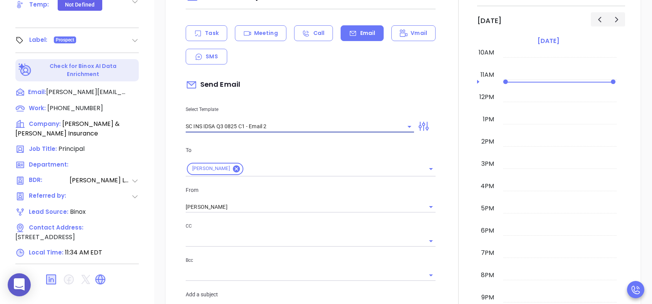
type input "Can your IT partner prove you're covered?"
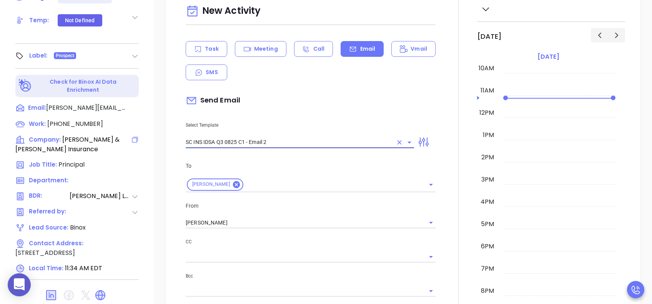
scroll to position [338, 0]
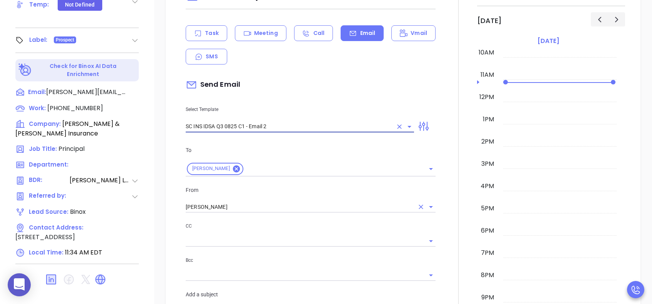
type input "SC INS IDSA Q3 0825 C1 - Email 2"
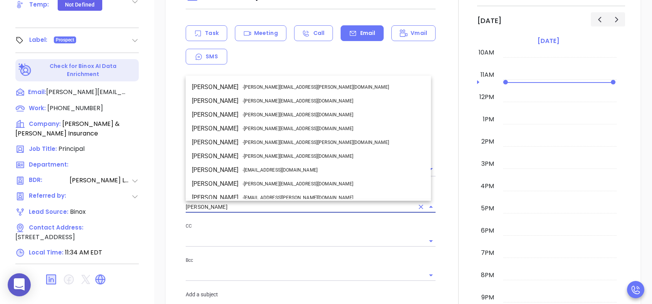
scroll to position [33, 0]
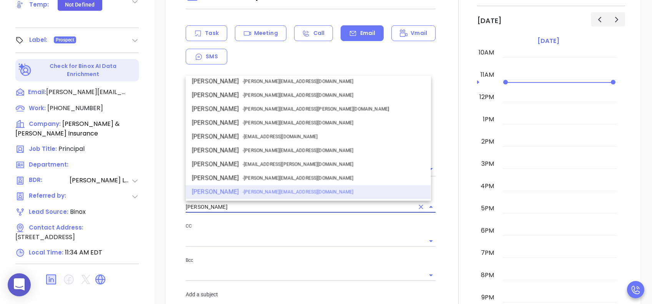
drag, startPoint x: 234, startPoint y: 205, endPoint x: 182, endPoint y: 205, distance: 51.5
click at [182, 205] on div "From Lucy Lechado Carmen Galdamez - carmen.galdamez@motiva.net David Gomez - da…" at bounding box center [310, 199] width 259 height 27
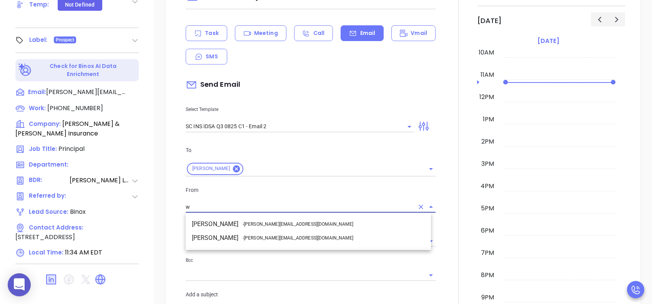
scroll to position [0, 0]
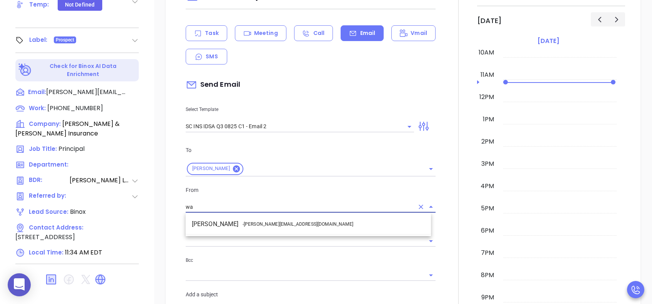
click at [249, 222] on span "- walter@motiva.net" at bounding box center [297, 224] width 111 height 7
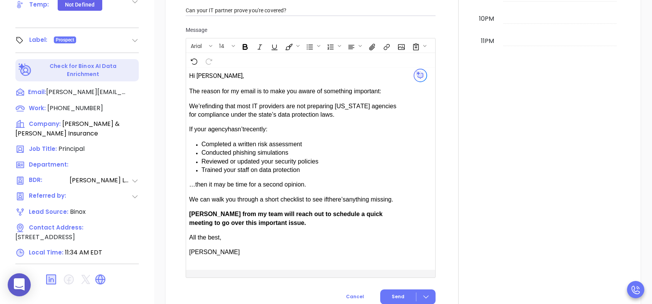
scroll to position [461, 0]
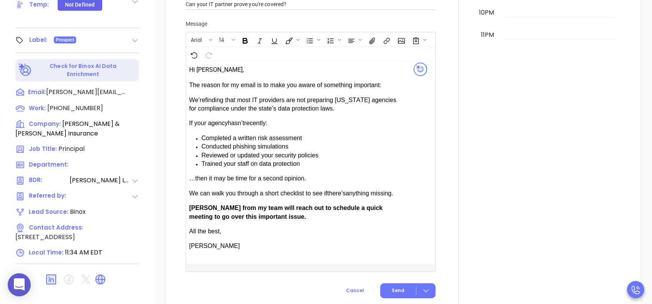
type input "Walter Contreras"
drag, startPoint x: 212, startPoint y: 205, endPoint x: 193, endPoint y: 206, distance: 19.2
click at [193, 206] on span "Anabell from my team will reach out to schedule a quick meeting to go over this…" at bounding box center [285, 212] width 193 height 15
click at [384, 228] on button "Send" at bounding box center [407, 291] width 55 height 15
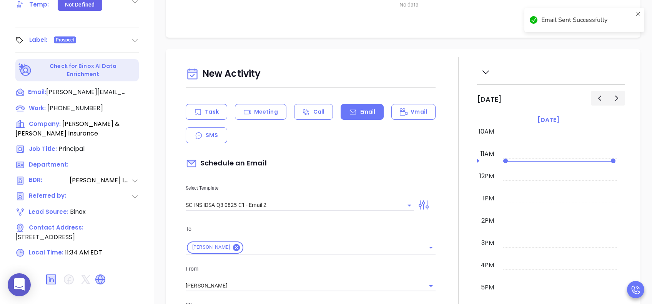
scroll to position [0, 0]
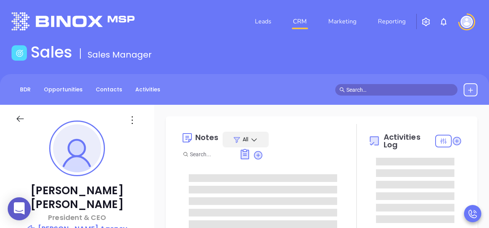
type input "[PERSON_NAME]"
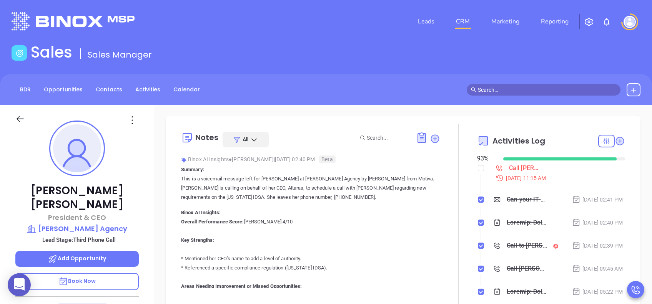
scroll to position [223, 0]
click at [103, 228] on p "Book Now" at bounding box center [76, 281] width 123 height 17
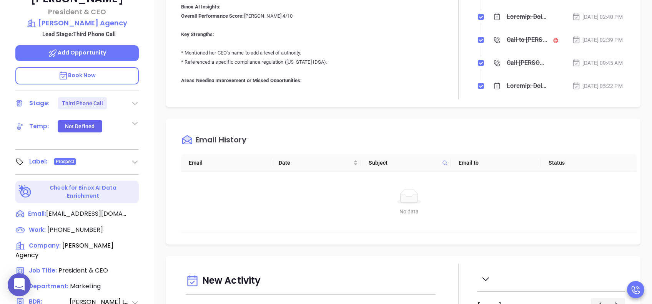
scroll to position [256, 0]
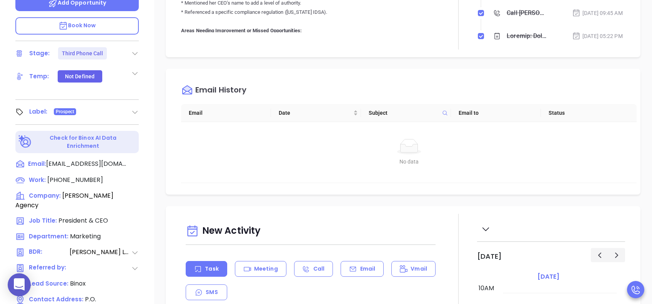
click at [375, 228] on div "Email" at bounding box center [361, 269] width 43 height 16
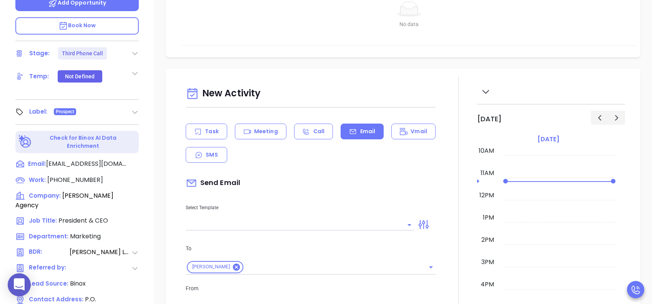
scroll to position [205, 0]
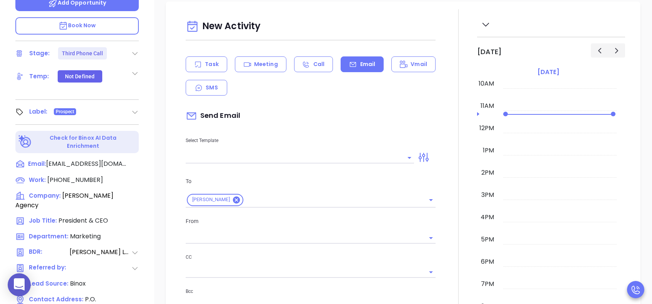
type input "Lucy Lechado"
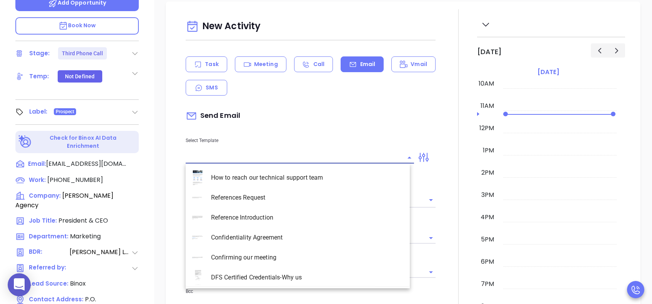
click at [302, 157] on input "text" at bounding box center [294, 157] width 217 height 11
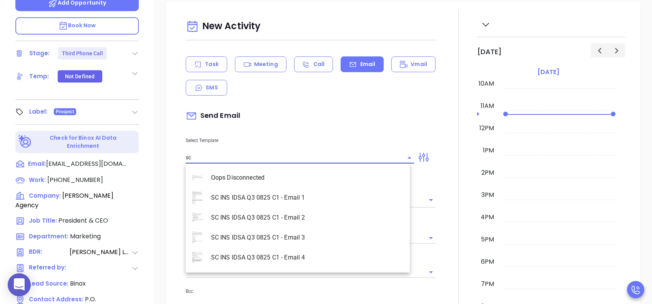
click at [314, 228] on li "SC INS IDSA Q3 0825 C1 - Email 3" at bounding box center [298, 238] width 224 height 20
type input "SC INS IDSA Q3 0825 C1 - Email 3"
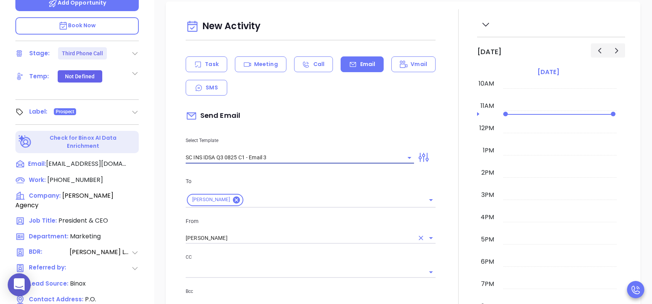
type input "W Lee, could your agency survive a data breach?"
type input "SC INS IDSA Q3 0825 C1 - Email 3"
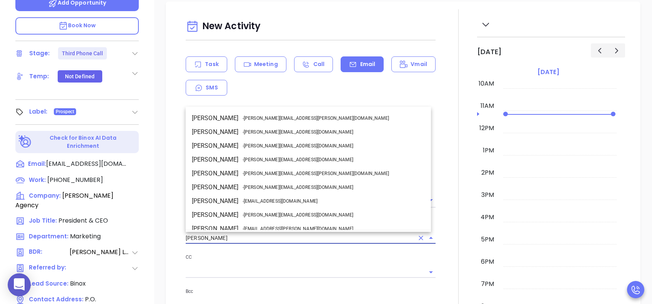
scroll to position [33, 0]
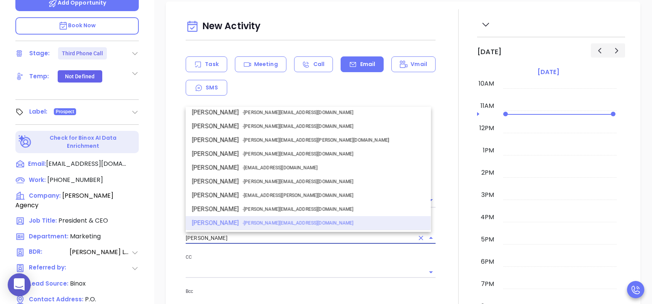
drag, startPoint x: 248, startPoint y: 236, endPoint x: 176, endPoint y: 234, distance: 72.3
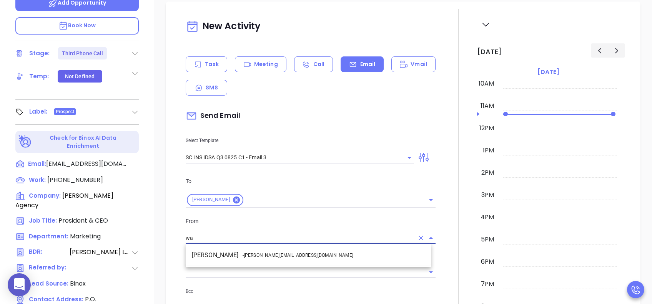
click at [277, 228] on span "- walter@motiva.net" at bounding box center [297, 255] width 111 height 7
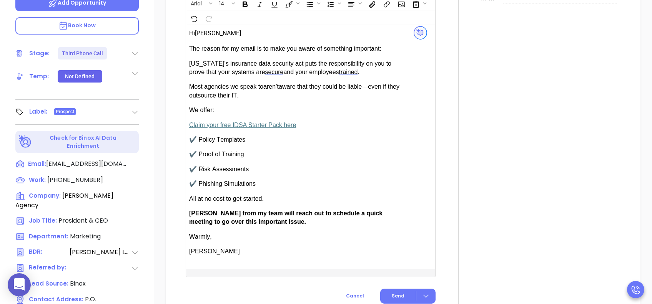
scroll to position [615, 0]
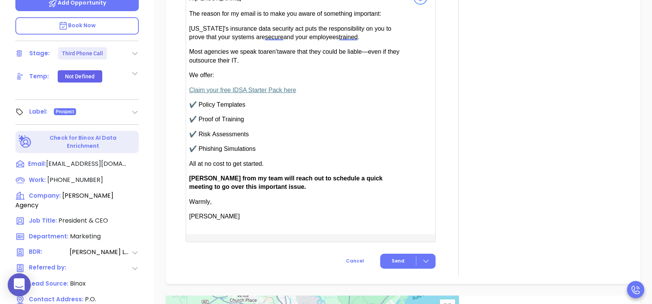
type input "Walter Contreras"
drag, startPoint x: 211, startPoint y: 175, endPoint x: 191, endPoint y: 175, distance: 20.8
click at [191, 175] on span "Anabell from my team will reach out to schedule a quick meeting to go over this…" at bounding box center [285, 182] width 193 height 15
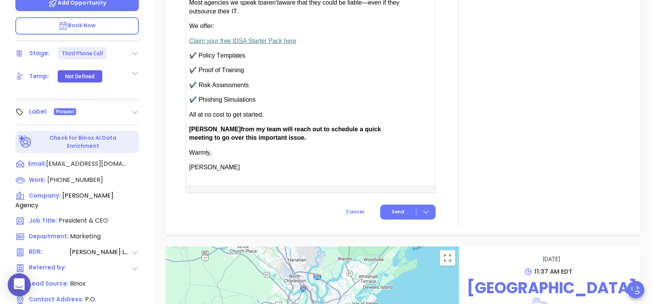
scroll to position [666, 0]
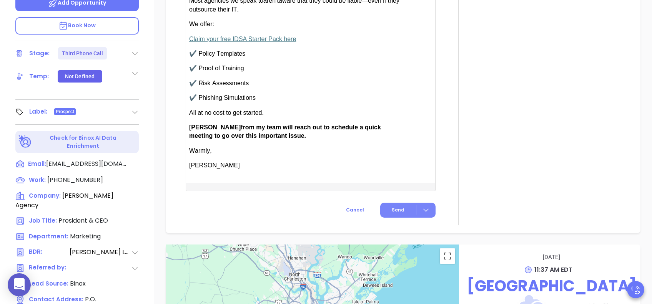
click at [387, 206] on button "Send" at bounding box center [407, 210] width 55 height 15
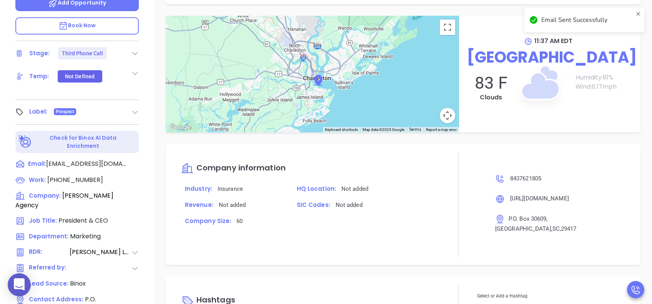
scroll to position [603, 0]
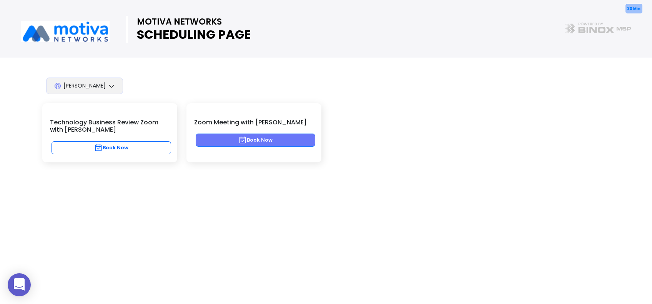
click at [275, 140] on button "Book Now" at bounding box center [256, 140] width 120 height 13
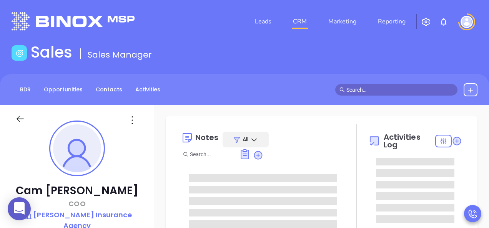
type input "[PERSON_NAME]"
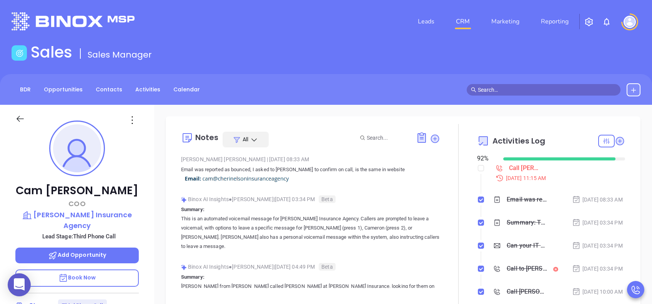
scroll to position [223, 0]
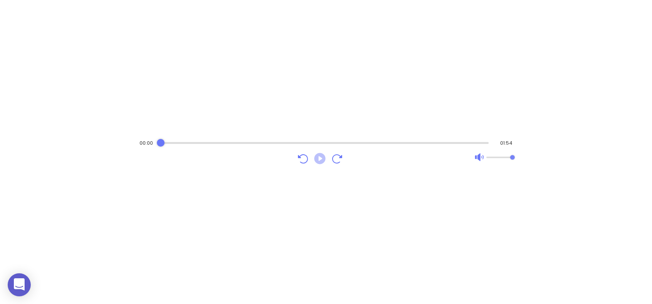
click at [320, 156] on icon "Play" at bounding box center [319, 158] width 11 height 11
click at [192, 141] on div "Audio progress control" at bounding box center [325, 143] width 328 height 8
click at [216, 143] on div "Audio progress control" at bounding box center [323, 143] width 329 height 2
click at [236, 142] on div "Audio progress control" at bounding box center [325, 143] width 328 height 2
click at [322, 156] on icon "Play" at bounding box center [319, 158] width 11 height 11
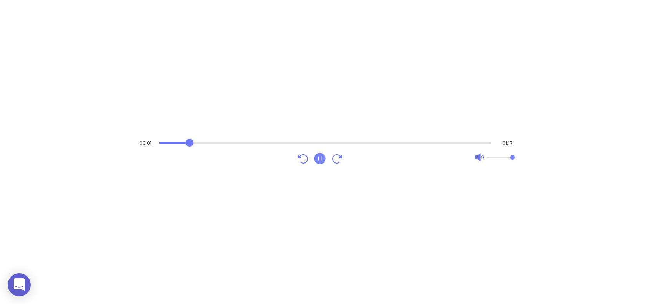
click at [191, 142] on div "Audio progress control" at bounding box center [325, 143] width 332 height 2
click at [218, 144] on div "Audio progress control" at bounding box center [326, 143] width 330 height 2
click at [240, 143] on div "Audio progress control" at bounding box center [325, 143] width 332 height 2
click at [264, 142] on div "Audio progress control" at bounding box center [325, 143] width 332 height 2
click at [291, 142] on div "Audio progress control" at bounding box center [326, 143] width 330 height 2
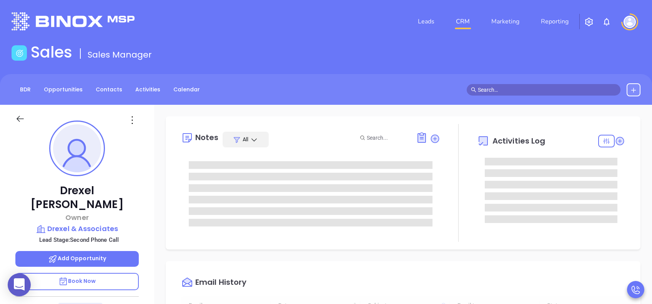
scroll to position [223, 0]
type input "Lucy Lechado"
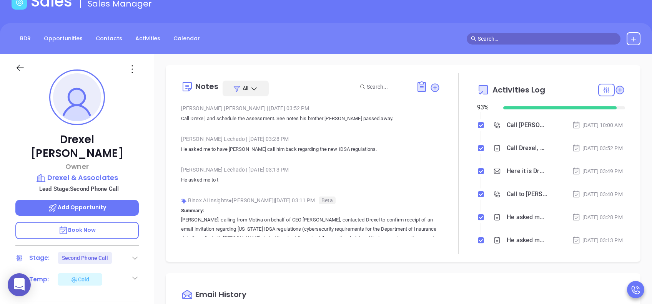
scroll to position [102, 0]
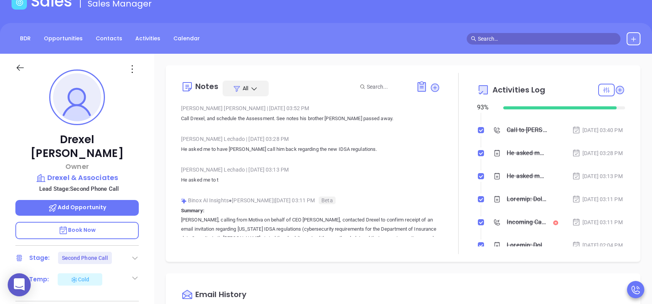
click at [518, 159] on div "He asked me to have Walter call him back regarding the new IDSA regulations." at bounding box center [526, 154] width 40 height 12
click at [494, 156] on icon at bounding box center [496, 153] width 5 height 7
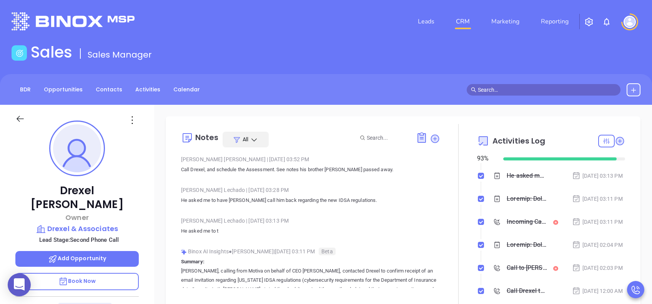
scroll to position [205, 0]
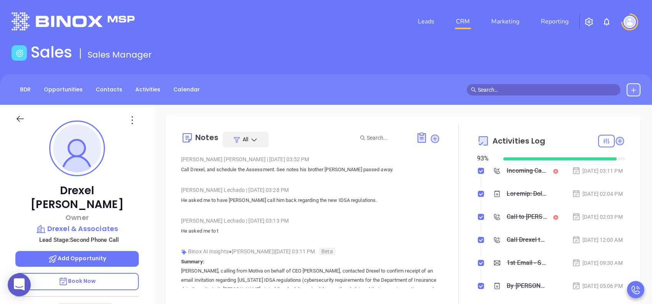
click at [520, 177] on div "Incoming Call from Drexel Mixson" at bounding box center [526, 171] width 40 height 12
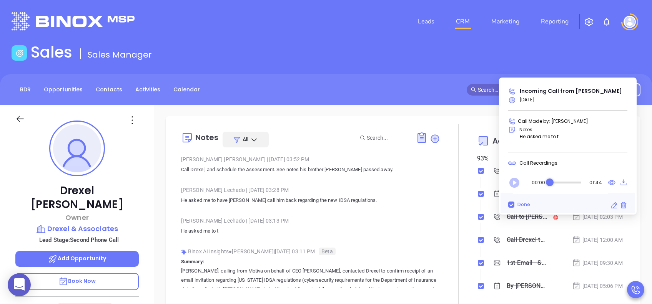
click at [515, 181] on icon "Play" at bounding box center [514, 183] width 10 height 10
click at [557, 182] on div "Audio progress control" at bounding box center [565, 183] width 31 height 2
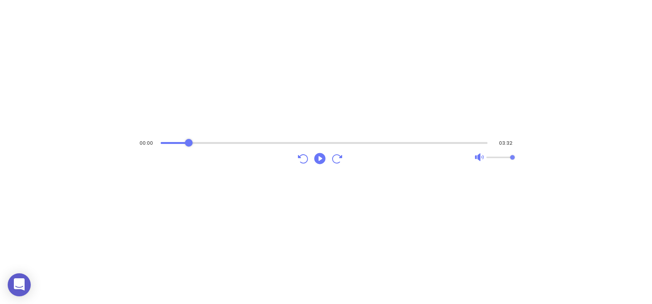
click at [189, 144] on div "Audio progress control" at bounding box center [324, 143] width 327 height 2
click at [319, 157] on icon "Play" at bounding box center [320, 159] width 14 height 14
click at [334, 143] on div "Audio progress control" at bounding box center [323, 143] width 329 height 2
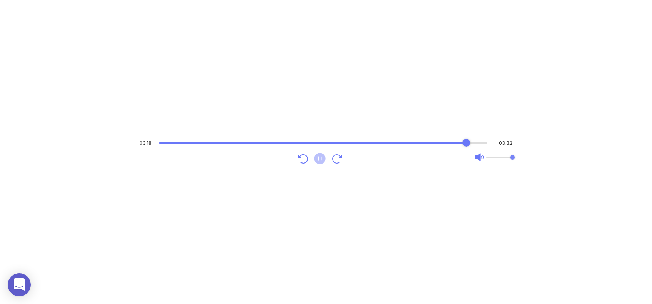
click at [318, 156] on icon "Pause" at bounding box center [319, 158] width 11 height 11
click at [317, 157] on icon "Pause" at bounding box center [319, 158] width 11 height 11
click at [322, 157] on icon "Play" at bounding box center [319, 158] width 11 height 11
click at [283, 144] on div "Audio progress control" at bounding box center [324, 143] width 327 height 2
click at [324, 158] on icon "Play" at bounding box center [319, 158] width 11 height 11
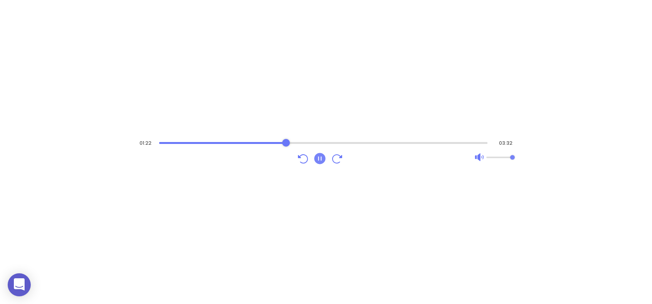
click at [357, 142] on div "Audio progress control" at bounding box center [323, 143] width 329 height 2
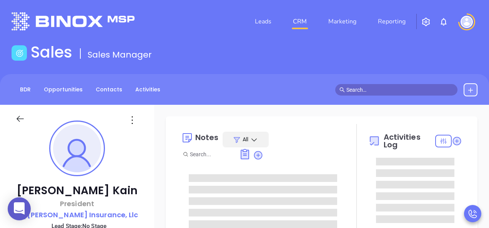
type input "08/23/2025"
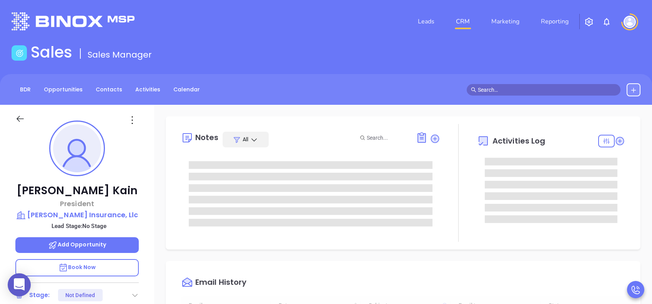
scroll to position [223, 0]
type input "Lucy Lechado"
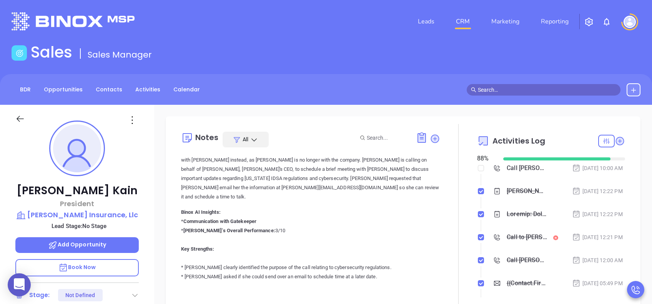
scroll to position [73, 0]
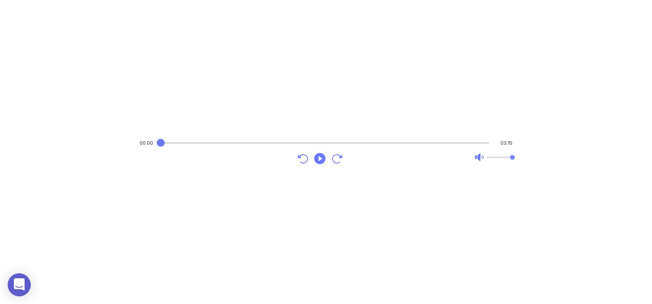
click at [224, 142] on div "Audio progress control" at bounding box center [325, 143] width 329 height 2
click at [319, 160] on icon "Play" at bounding box center [320, 159] width 14 height 14
click at [283, 146] on div "Audio progress control" at bounding box center [325, 143] width 328 height 8
click at [304, 142] on div "Audio progress control" at bounding box center [323, 143] width 331 height 2
click at [325, 144] on div "Audio progress control" at bounding box center [324, 143] width 330 height 8
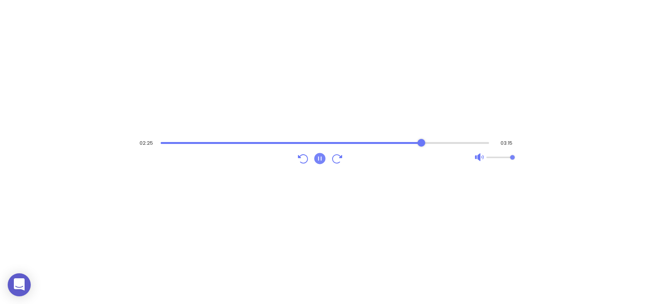
click at [421, 141] on div "Audio progress control" at bounding box center [325, 143] width 329 height 8
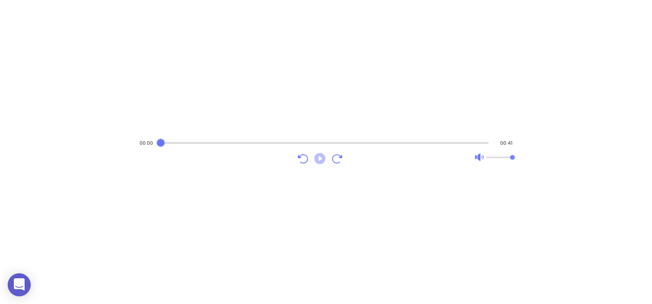
click icon "Play"
click div "Audio progress control"
